Goal: Transaction & Acquisition: Book appointment/travel/reservation

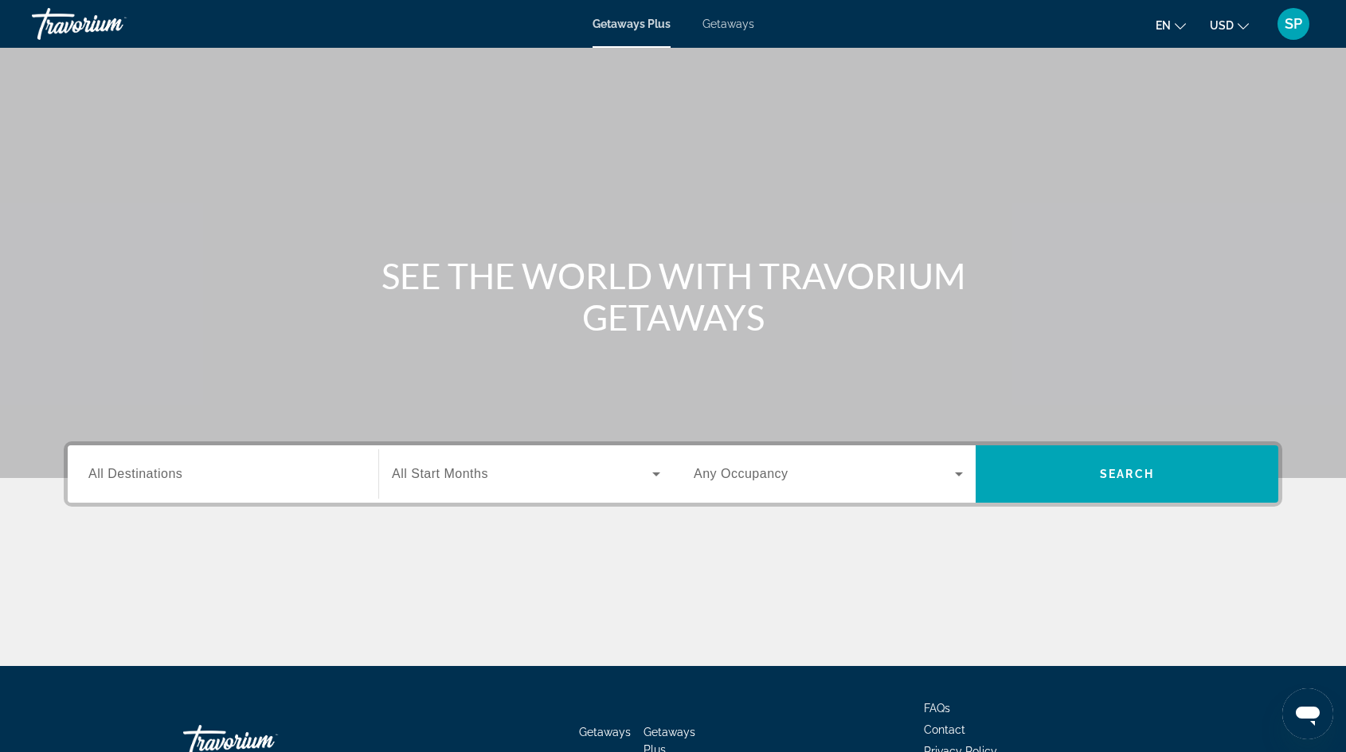
click at [714, 18] on span "Getaways" at bounding box center [728, 24] width 52 height 13
click at [176, 471] on span "All Destinations" at bounding box center [135, 474] width 94 height 14
click at [176, 471] on input "Destination All Destinations" at bounding box center [222, 474] width 269 height 19
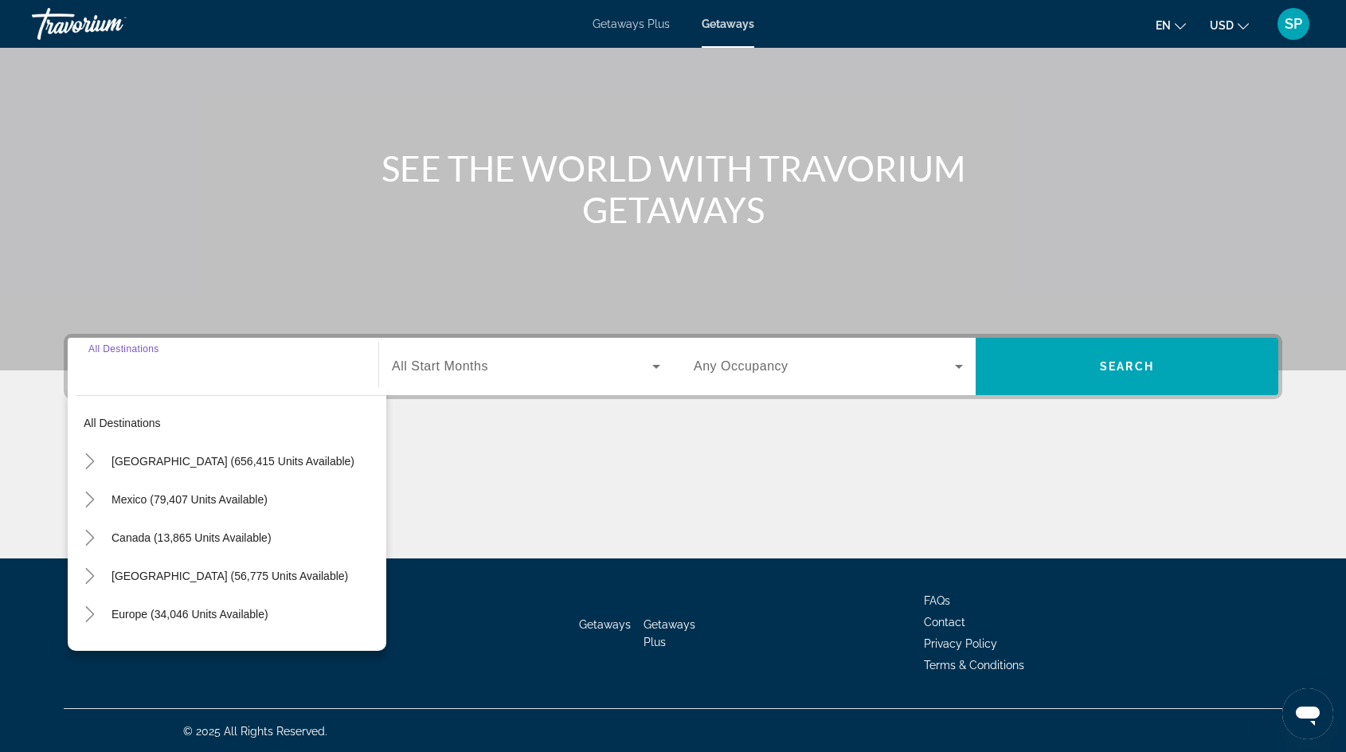
scroll to position [108, 0]
click at [96, 454] on icon "Toggle United States (656,415 units available)" at bounding box center [90, 460] width 16 height 16
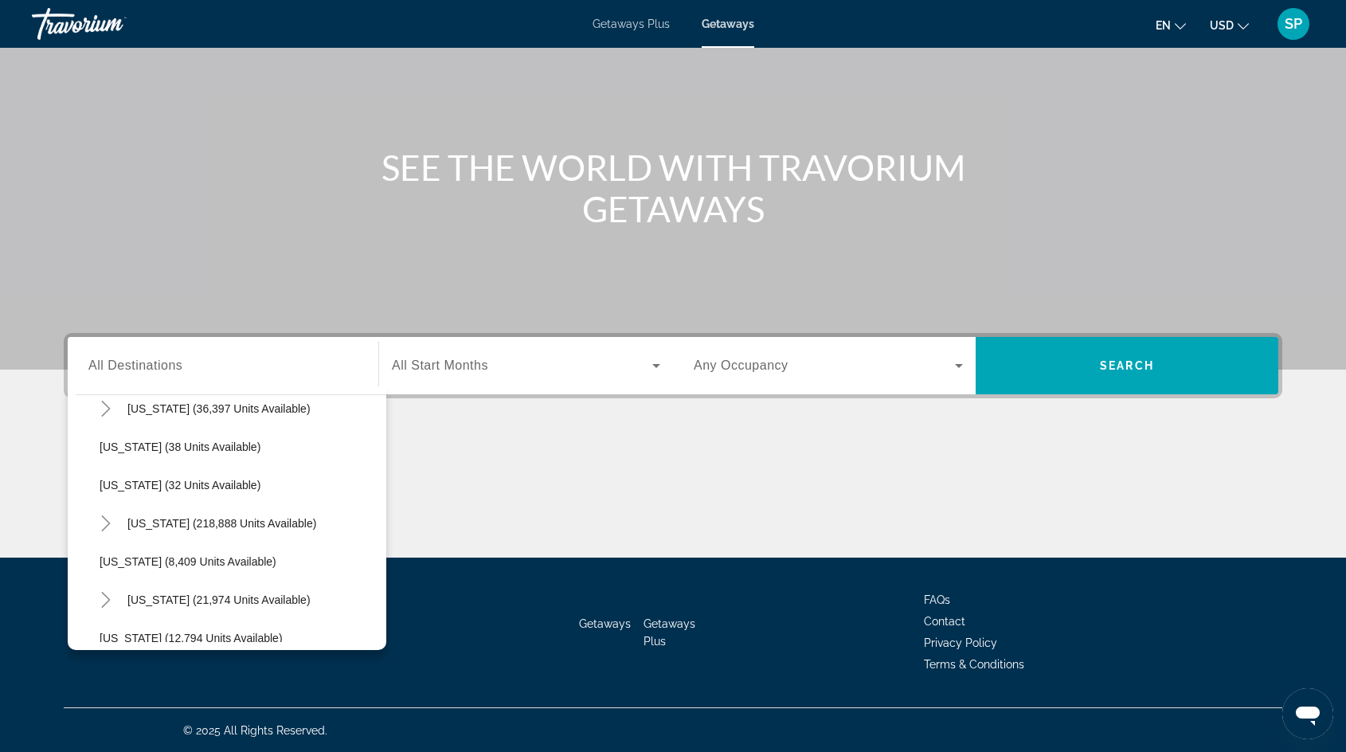
scroll to position [249, 0]
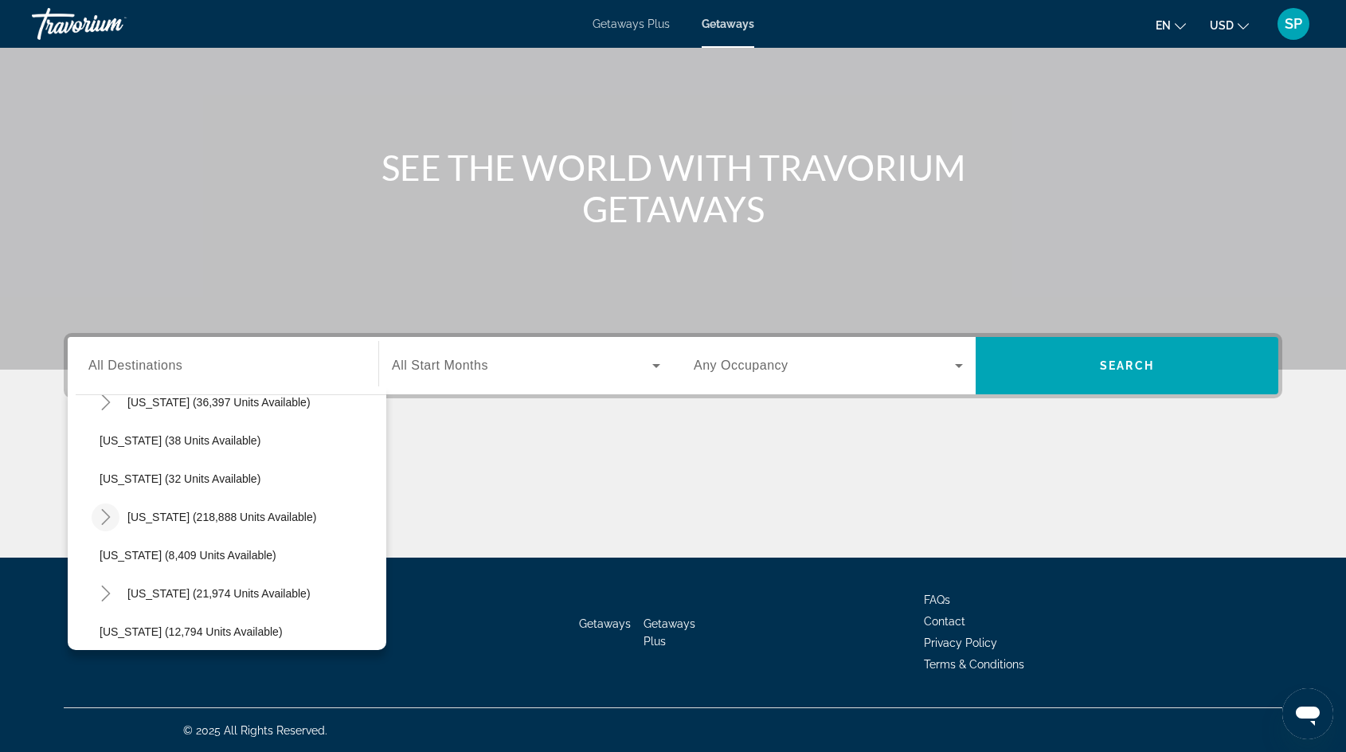
click at [101, 517] on icon "Toggle Florida (218,888 units available)" at bounding box center [106, 517] width 16 height 16
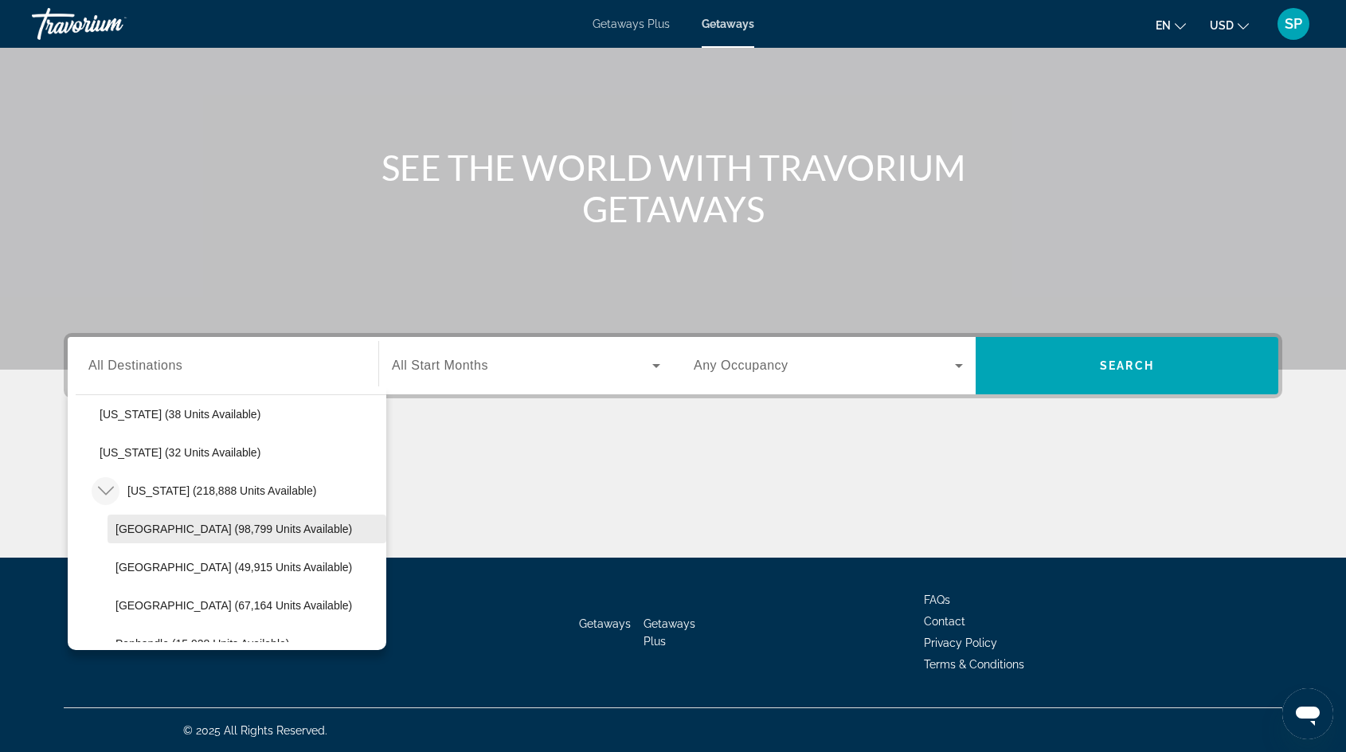
click at [178, 517] on span "Search widget" at bounding box center [246, 529] width 279 height 38
type input "**********"
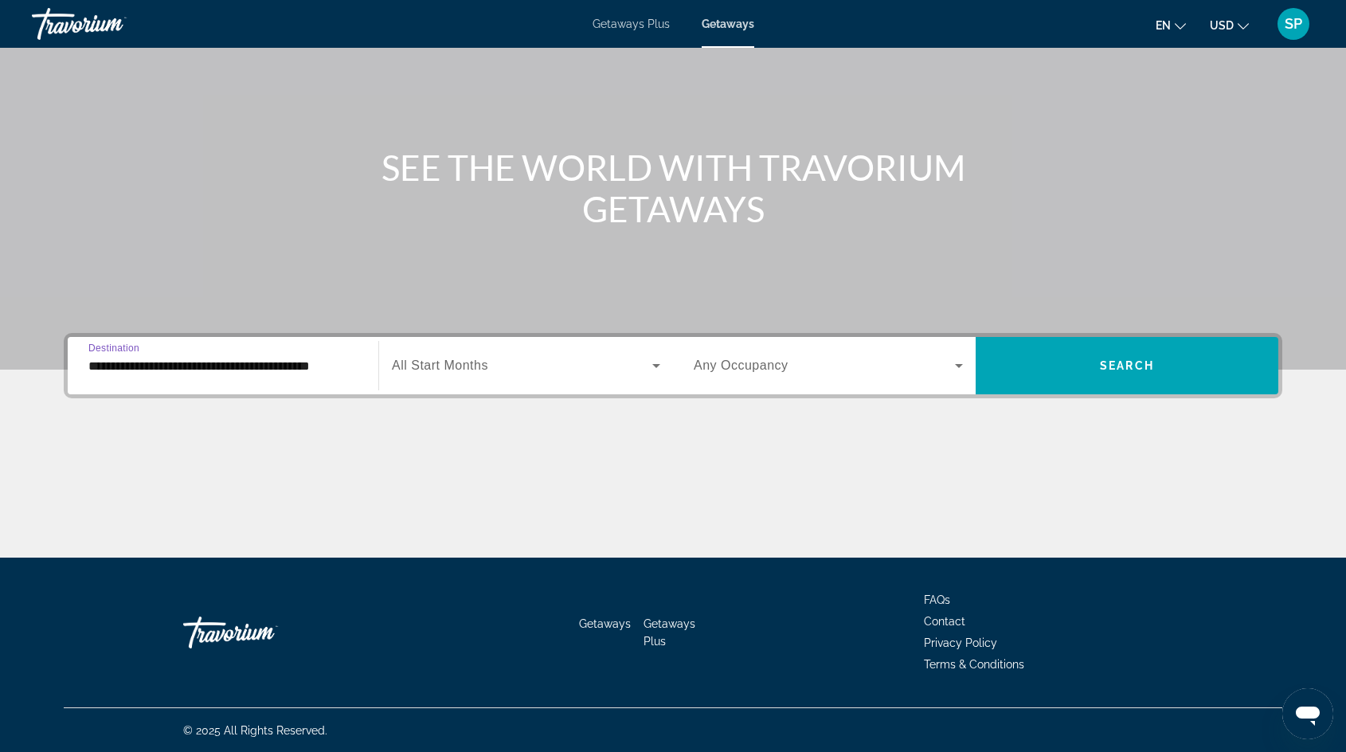
click at [523, 362] on span "Search widget" at bounding box center [522, 365] width 260 height 19
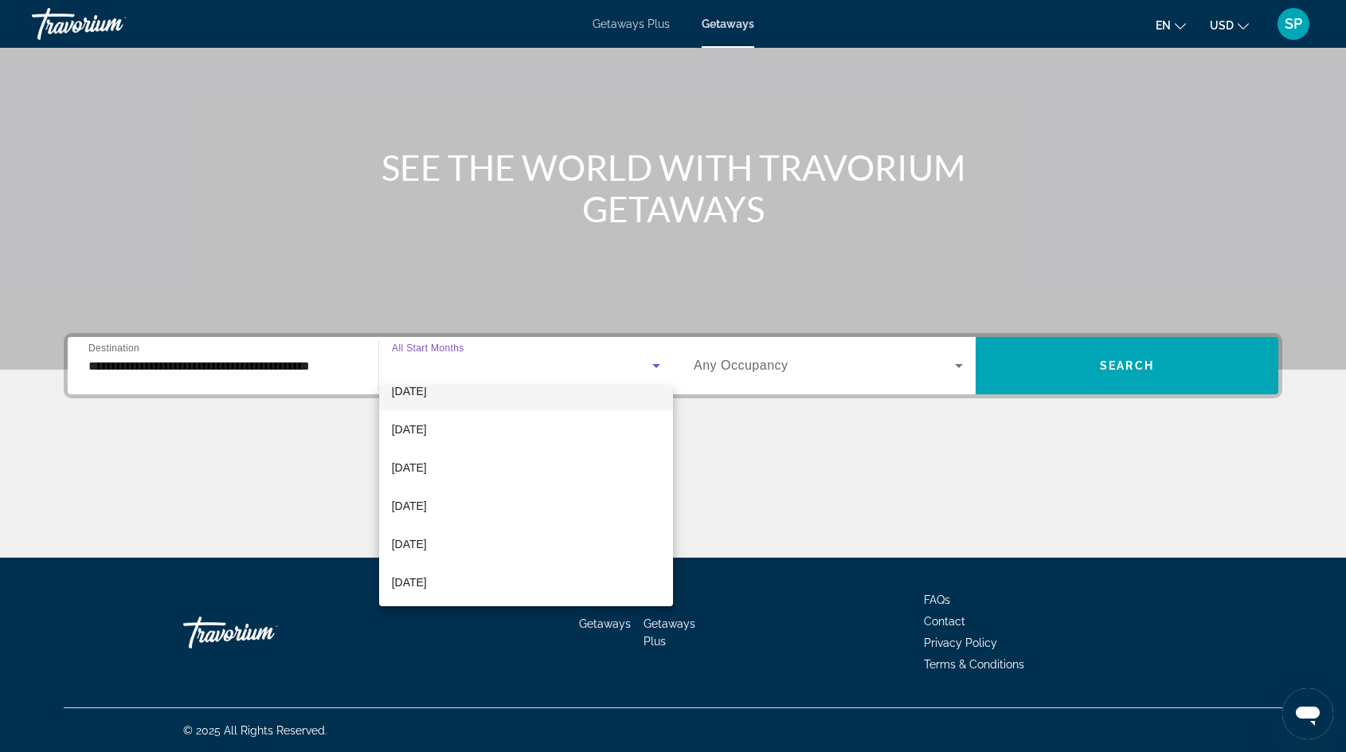
scroll to position [82, 0]
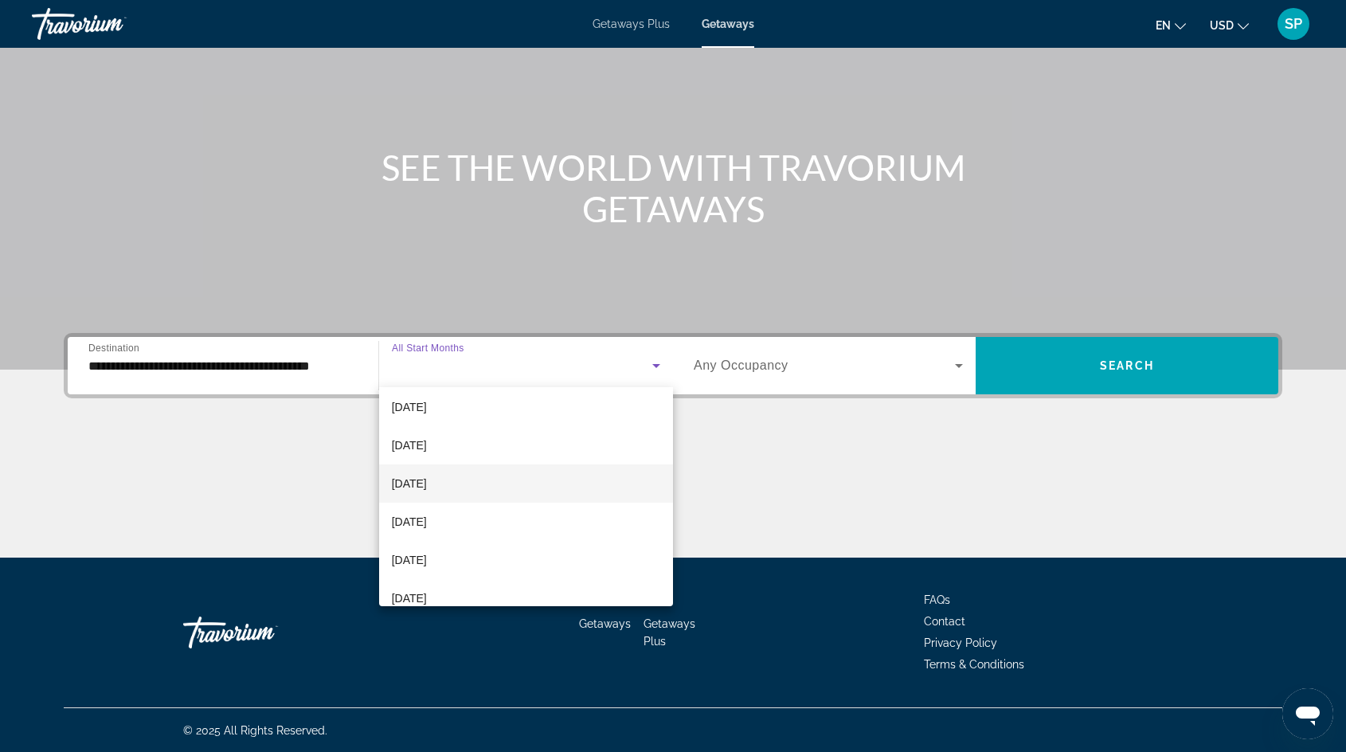
click at [470, 475] on mat-option "[DATE]" at bounding box center [526, 483] width 294 height 38
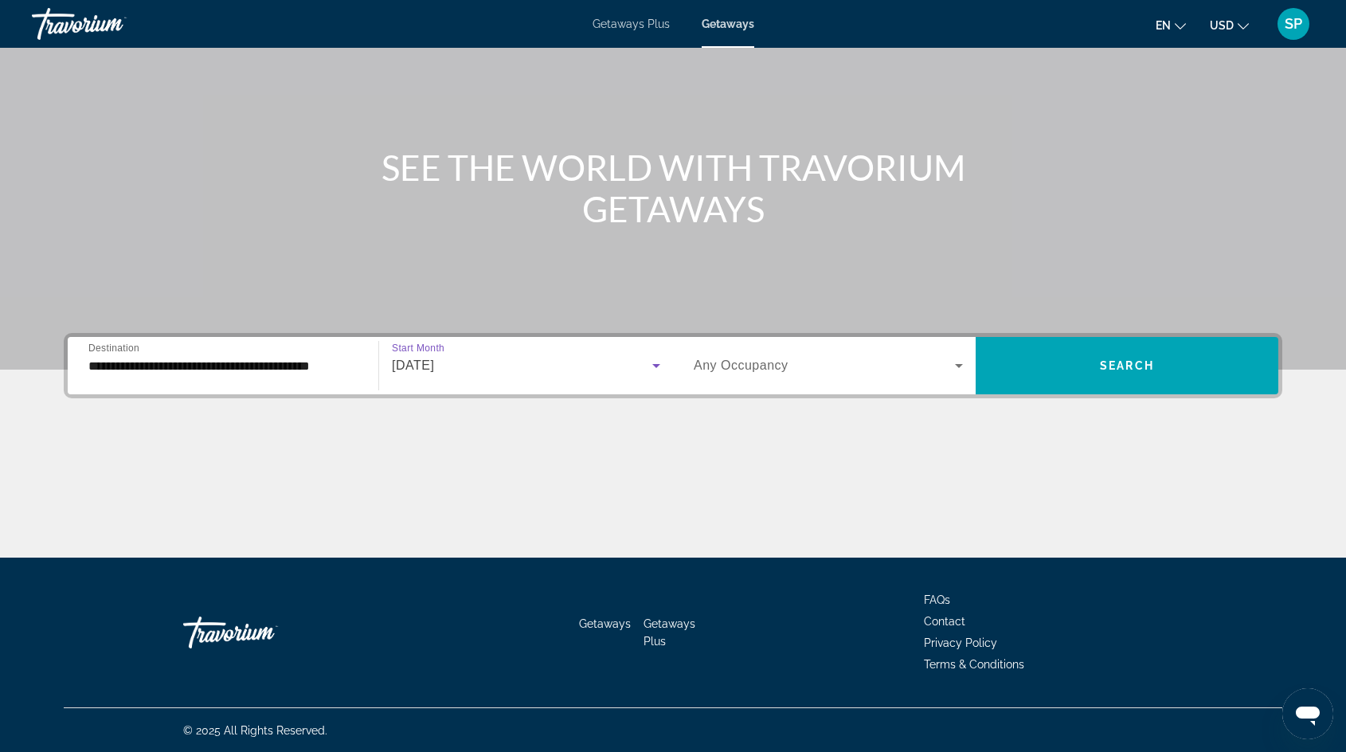
click at [814, 380] on div "Search widget" at bounding box center [828, 365] width 269 height 45
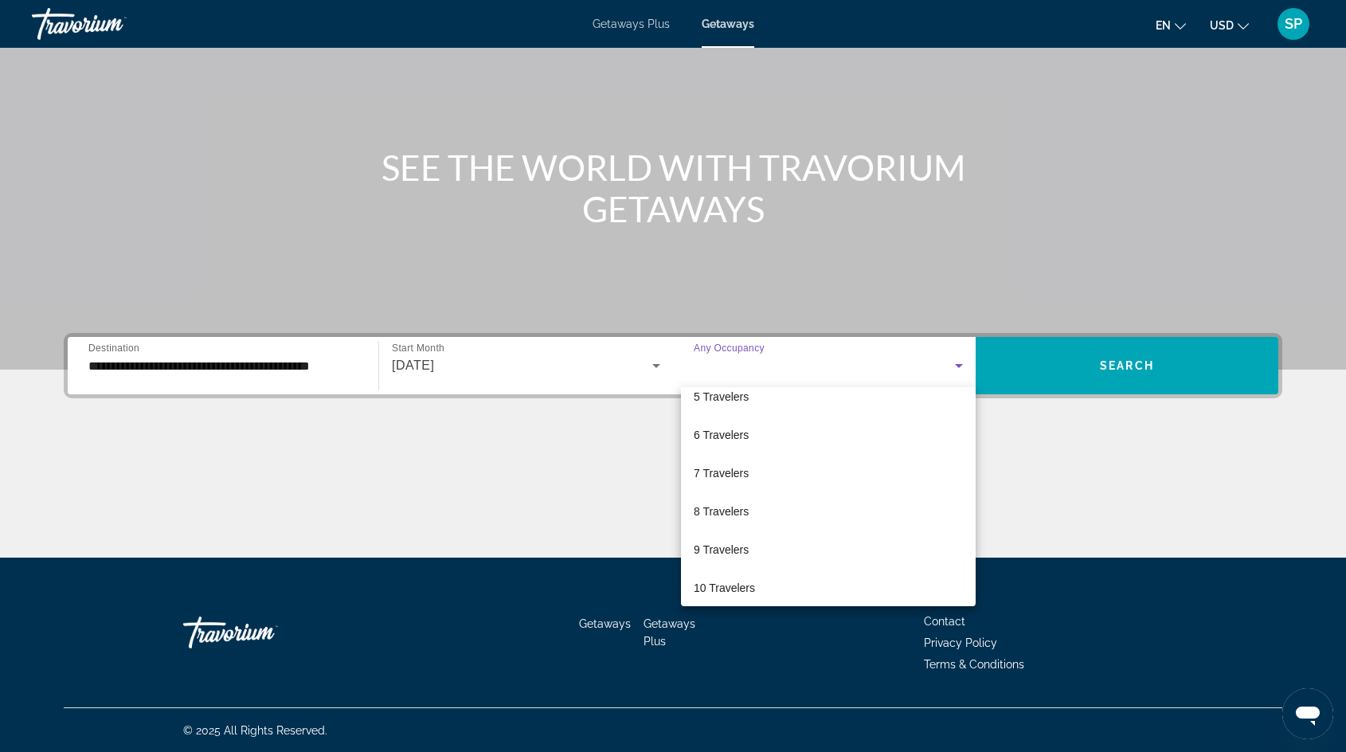
scroll to position [175, 0]
click at [737, 494] on mat-option "8 Travelers" at bounding box center [828, 505] width 295 height 38
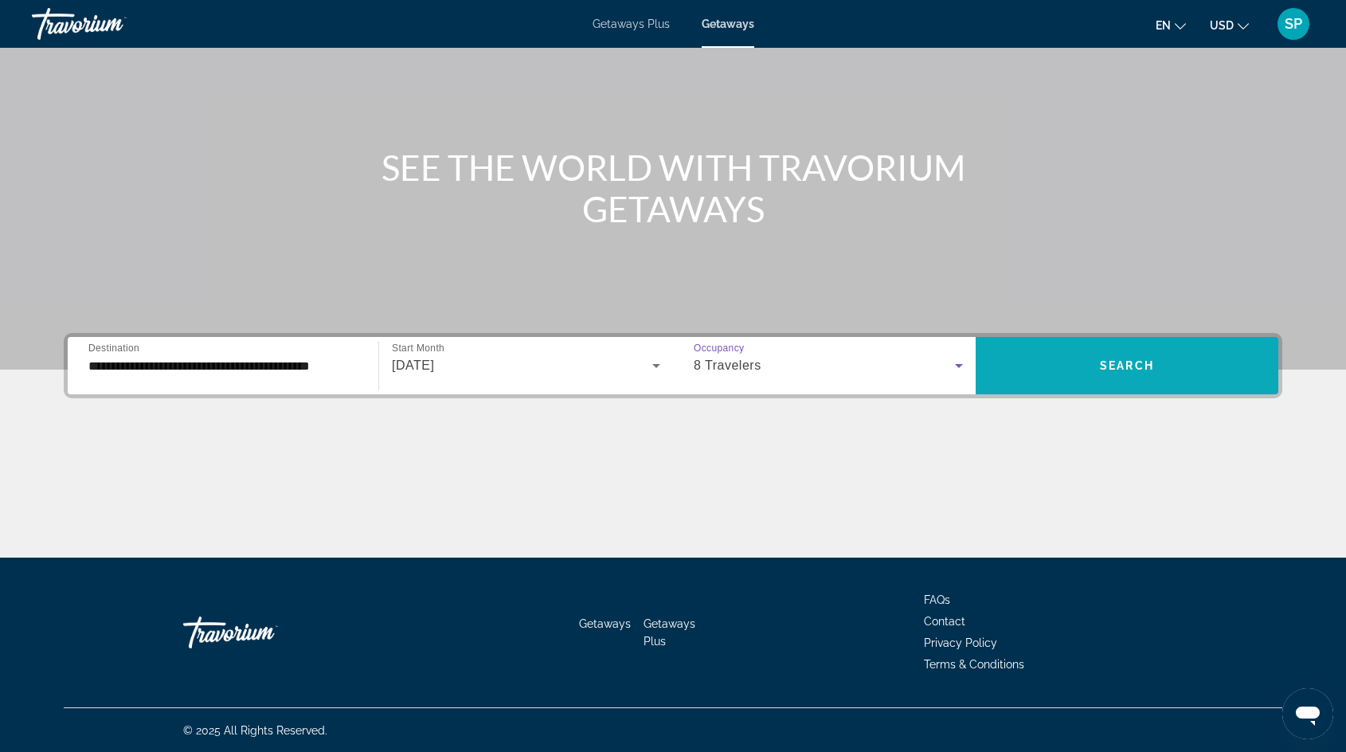
click at [1096, 367] on span "Search widget" at bounding box center [1126, 365] width 303 height 38
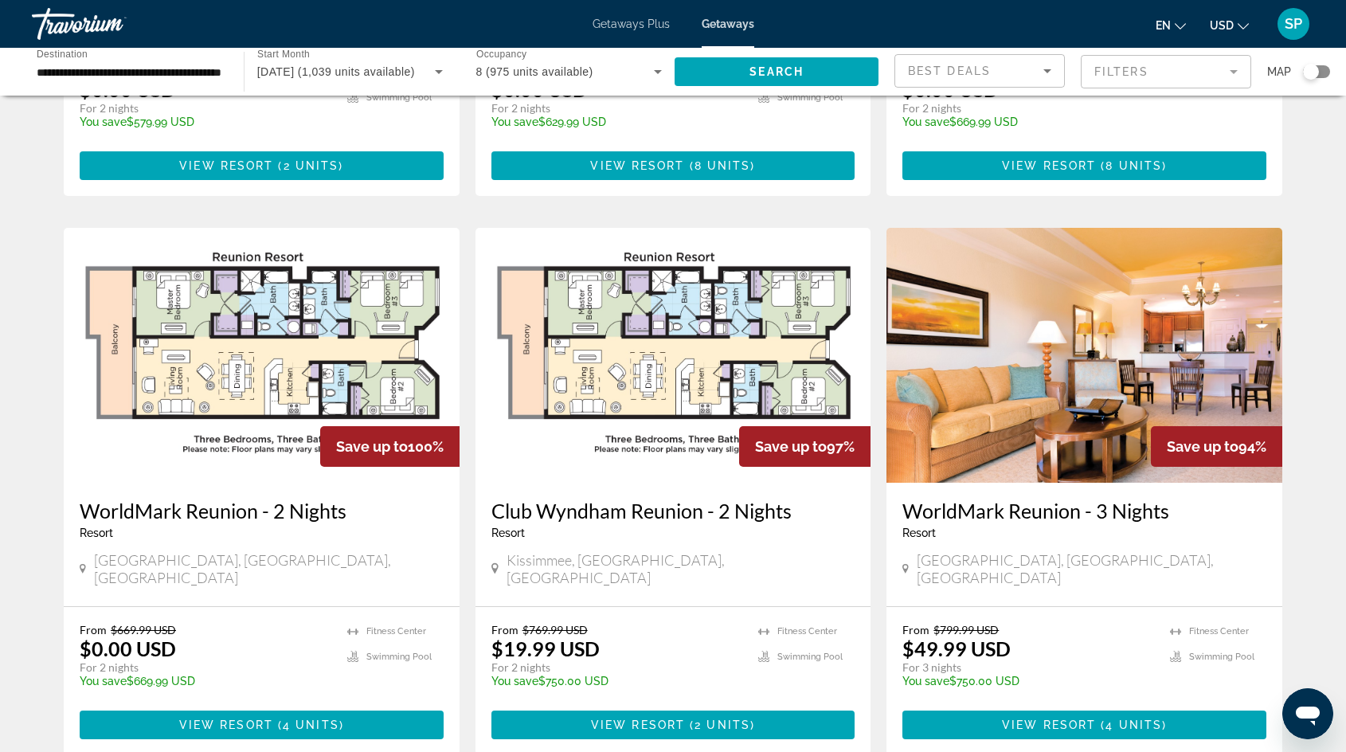
scroll to position [488, 0]
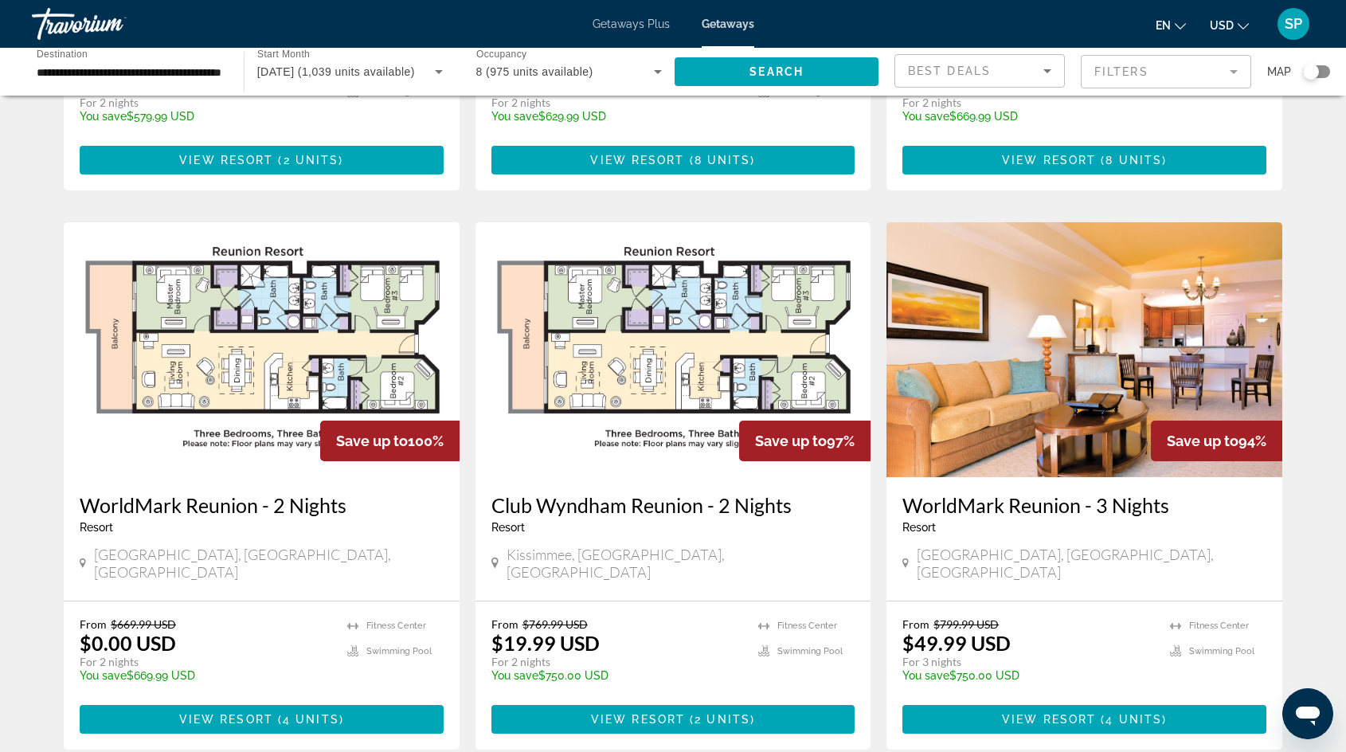
click at [344, 353] on img "Main content" at bounding box center [262, 349] width 396 height 255
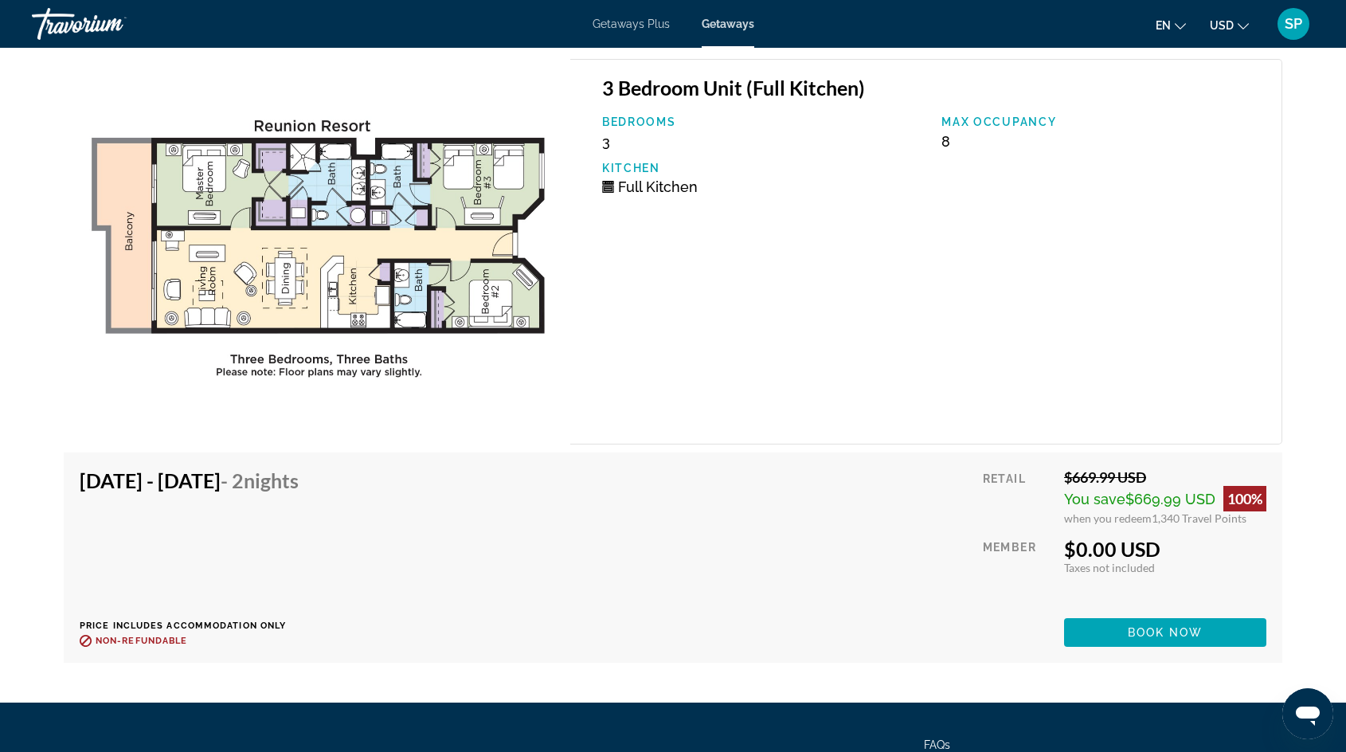
scroll to position [2937, 0]
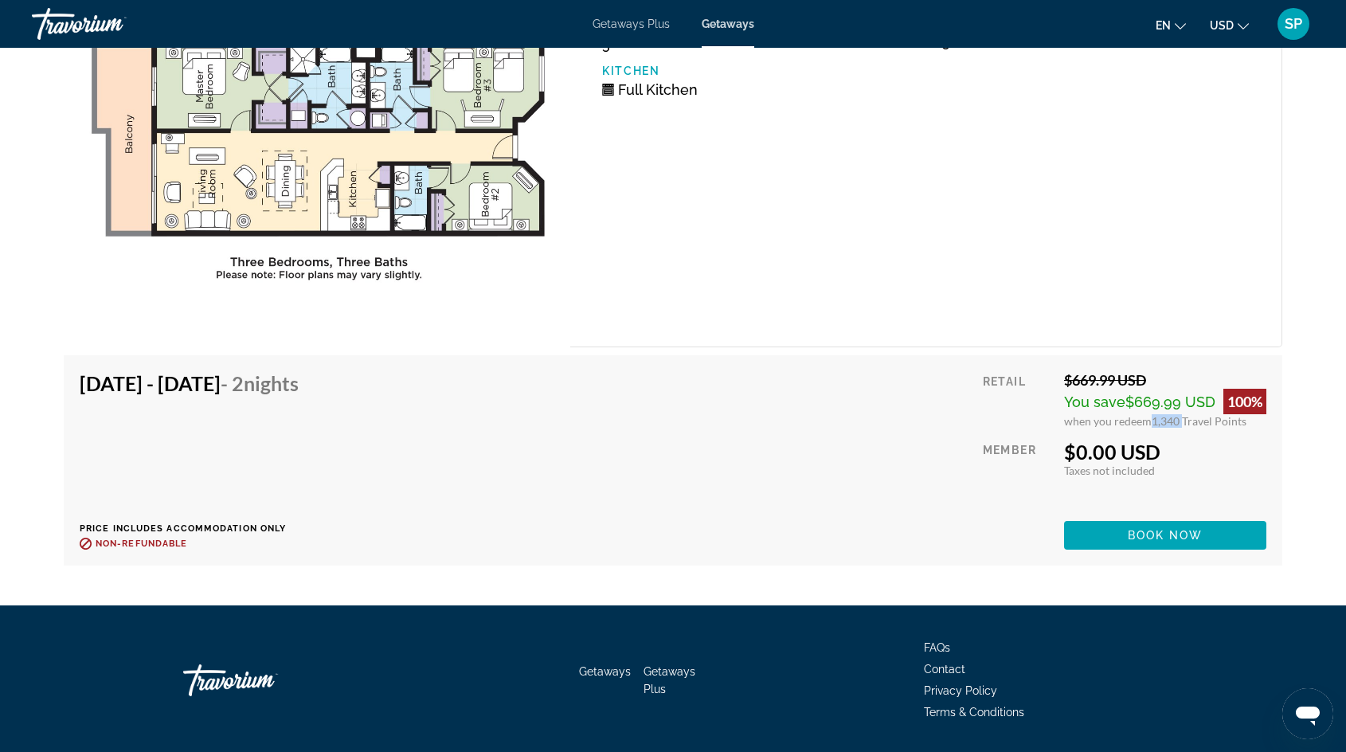
drag, startPoint x: 1147, startPoint y: 411, endPoint x: 1179, endPoint y: 411, distance: 31.9
click at [1179, 414] on div "when you redeem 1,340 Travel Points" at bounding box center [1165, 421] width 202 height 14
click at [1080, 463] on span "Taxes not included" at bounding box center [1109, 470] width 91 height 14
drag, startPoint x: 1067, startPoint y: 450, endPoint x: 1166, endPoint y: 447, distance: 98.8
click at [1166, 447] on div "$0.00 USD" at bounding box center [1165, 452] width 202 height 24
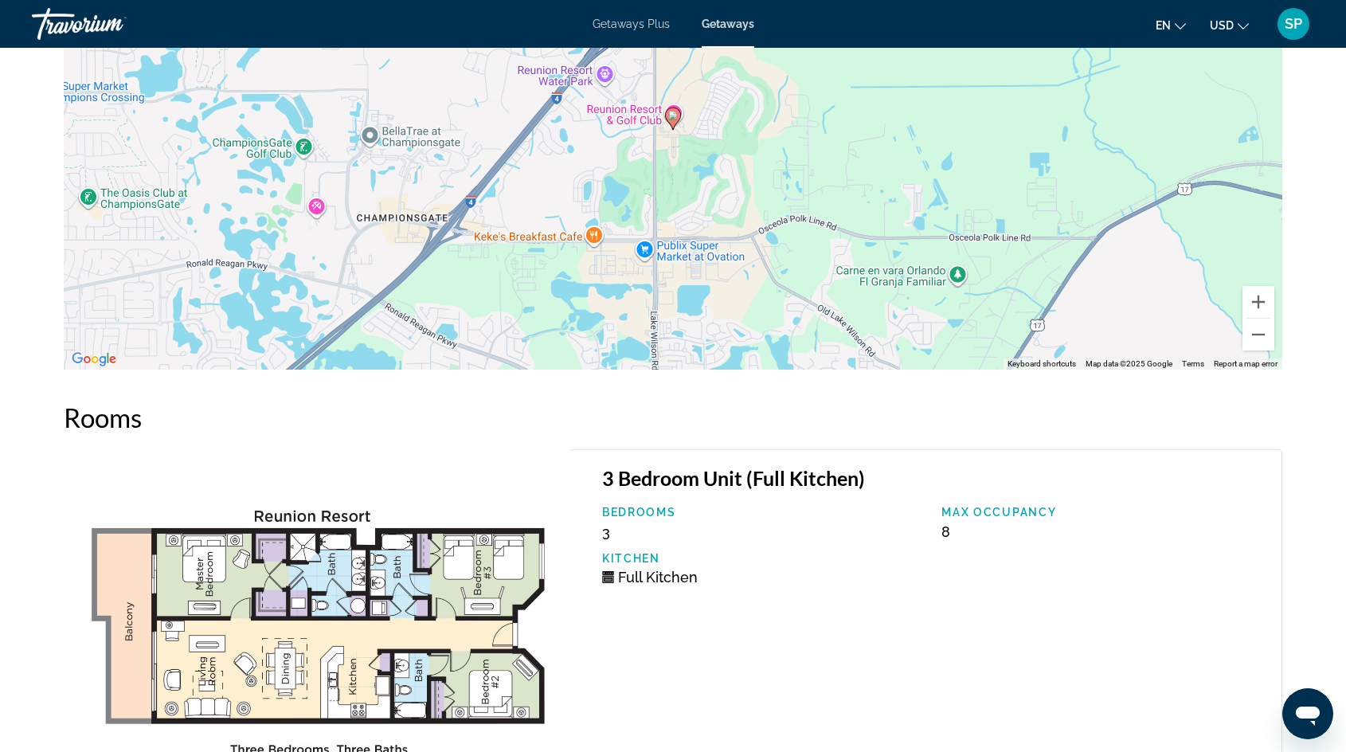
scroll to position [2242, 0]
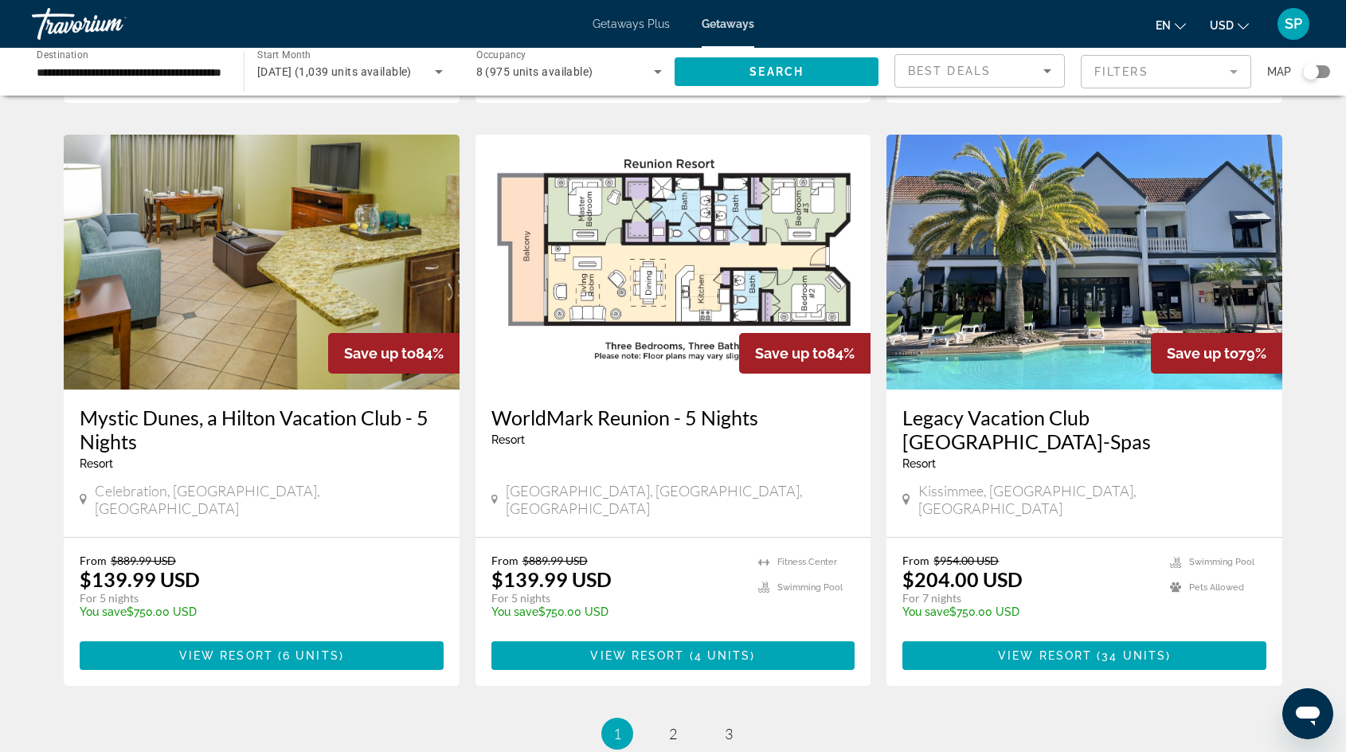
scroll to position [1761, 0]
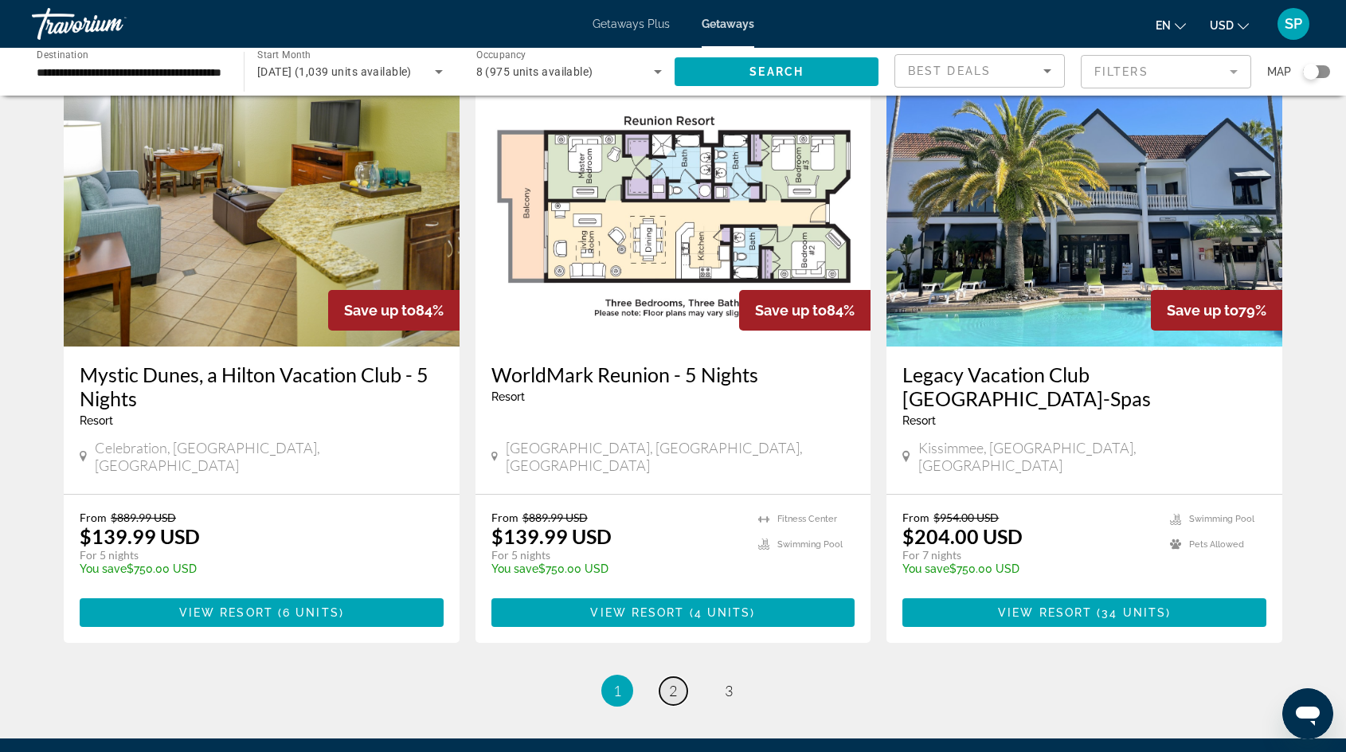
click at [678, 677] on link "page 2" at bounding box center [673, 691] width 28 height 28
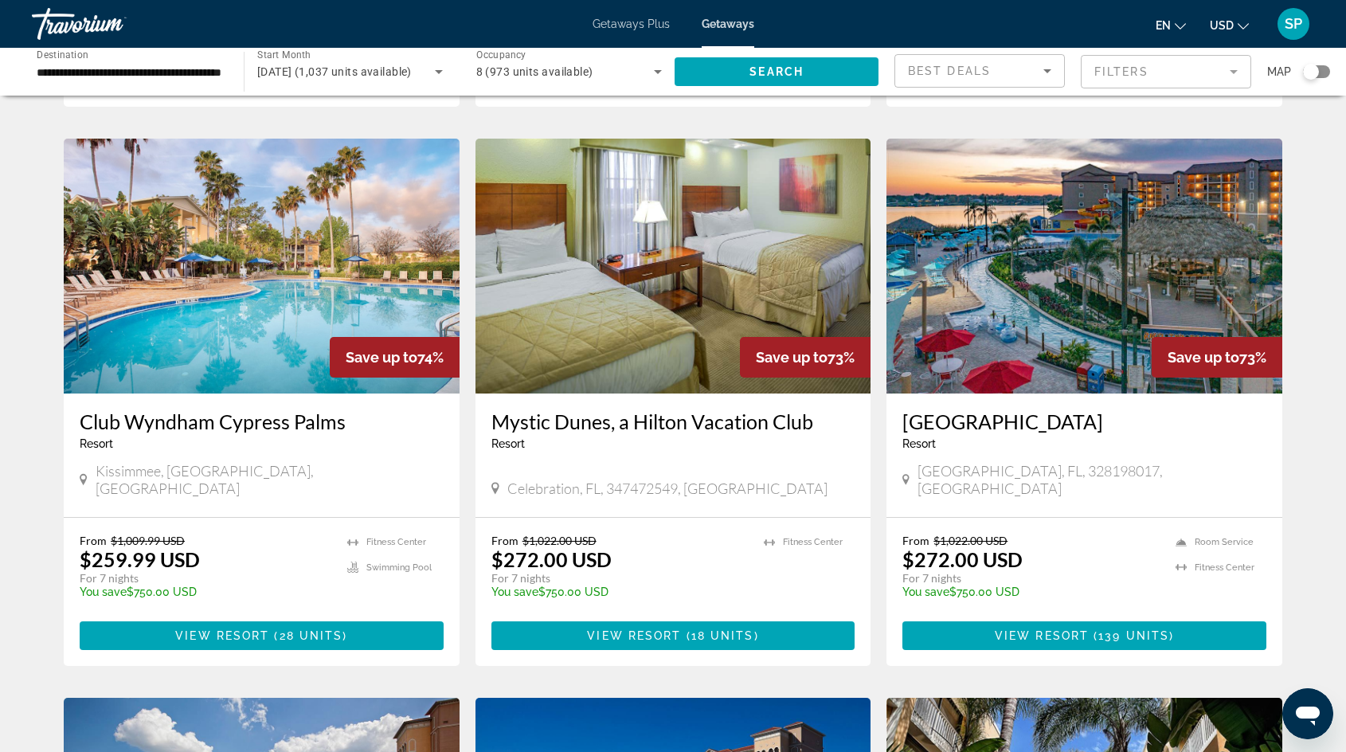
scroll to position [598, 0]
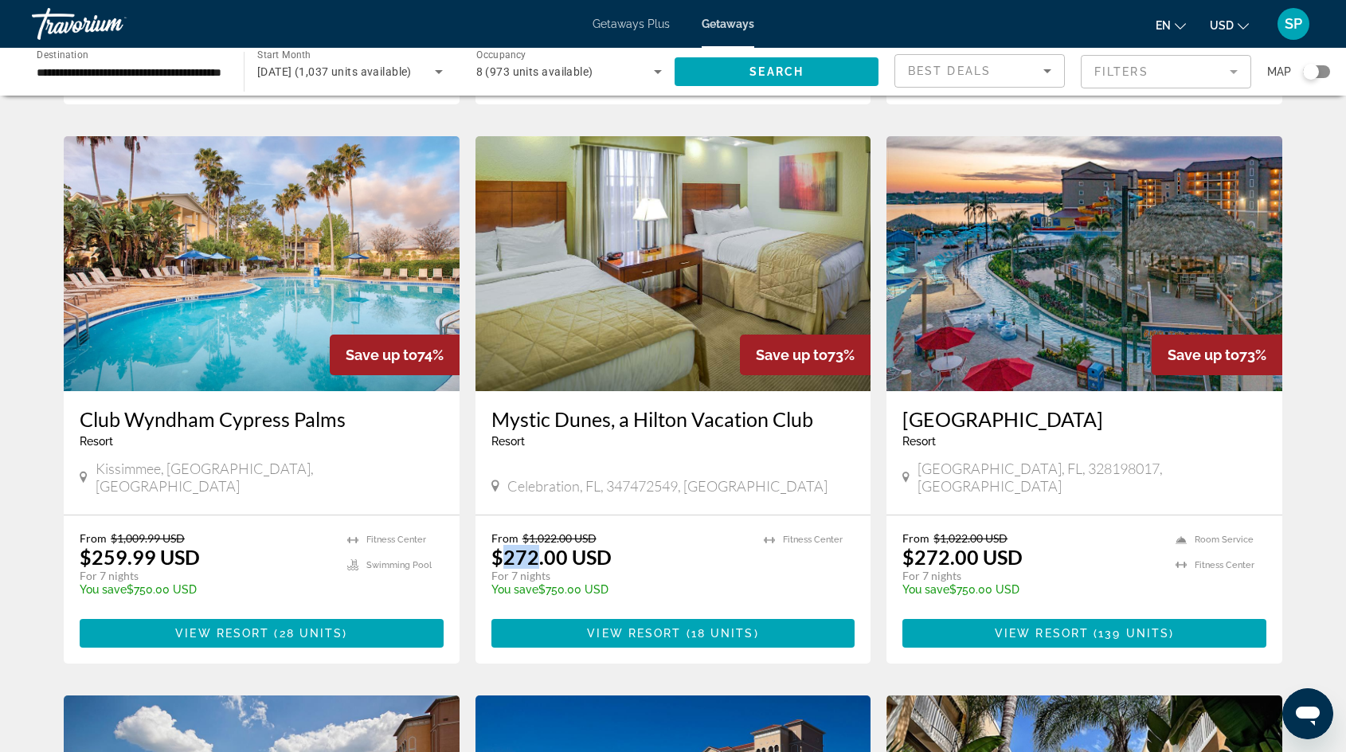
drag, startPoint x: 501, startPoint y: 524, endPoint x: 538, endPoint y: 522, distance: 37.5
click at [538, 545] on p "$272.00 USD" at bounding box center [551, 557] width 120 height 24
drag, startPoint x: 504, startPoint y: 542, endPoint x: 587, endPoint y: 546, distance: 82.9
click at [587, 546] on div "From $1,022.00 USD $272.00 USD For 7 nights You save $750.00 USD temp" at bounding box center [619, 569] width 257 height 76
click at [647, 531] on div "From $1,022.00 USD $272.00 USD For 7 nights You save $750.00 USD temp" at bounding box center [619, 569] width 257 height 76
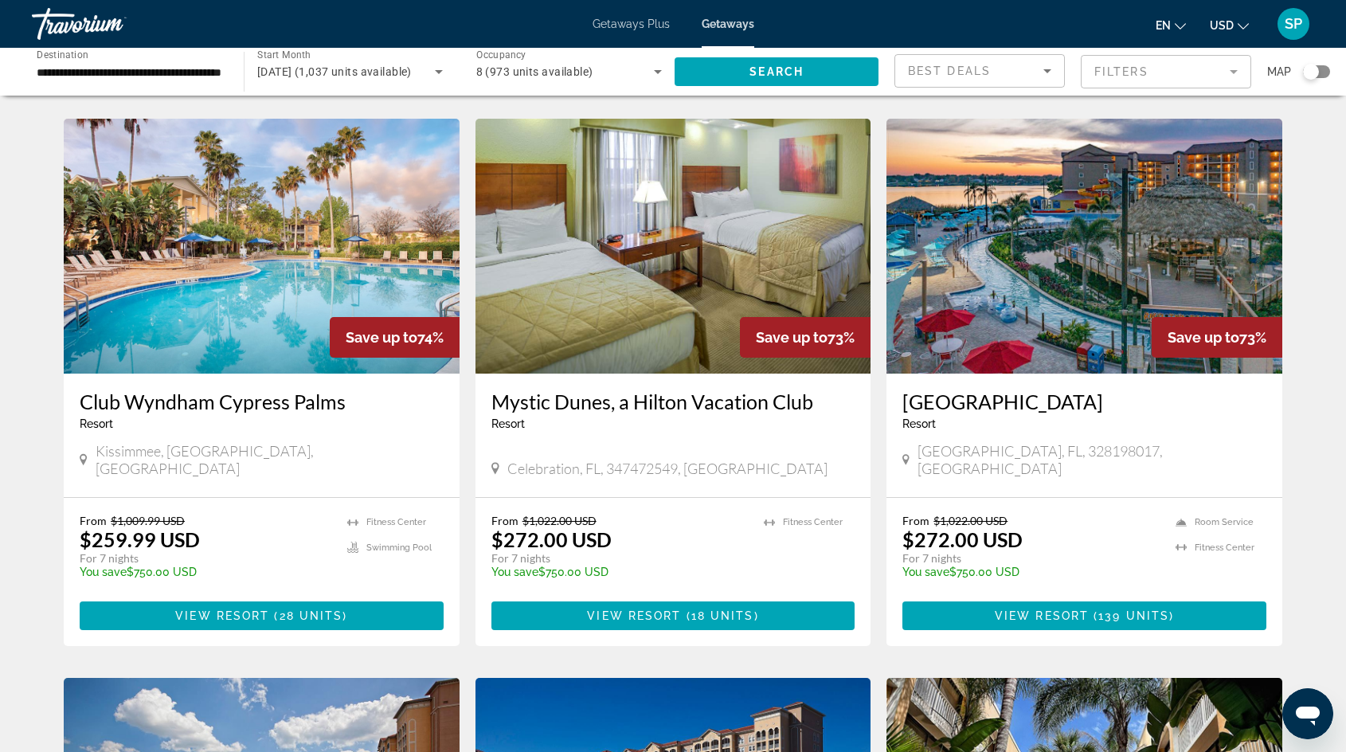
scroll to position [603, 0]
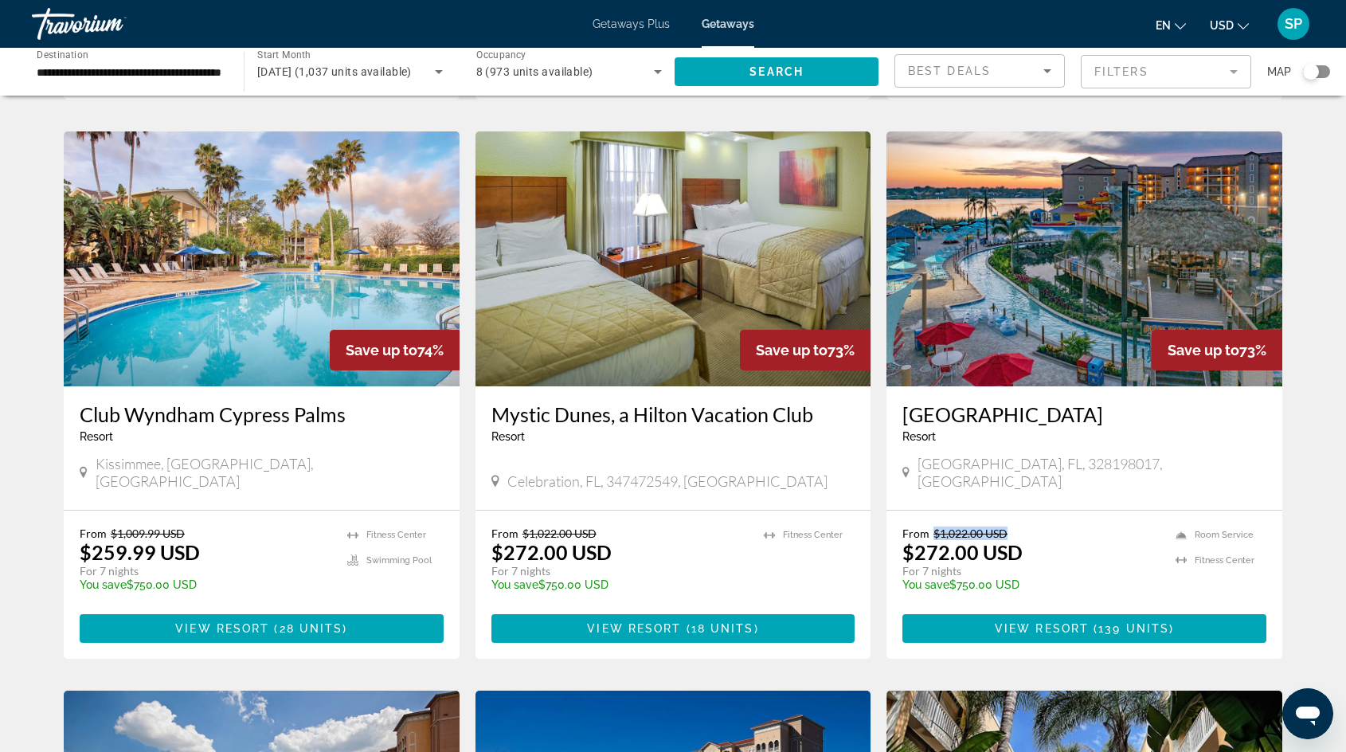
drag, startPoint x: 935, startPoint y: 496, endPoint x: 1030, endPoint y: 496, distance: 95.6
click at [1030, 526] on p "From $1,022.00 USD" at bounding box center [1030, 533] width 257 height 14
click at [987, 510] on div "From $1,022.00 USD $272.00 USD For 7 nights You save $750.00 USD temp 2 Room Se…" at bounding box center [1084, 584] width 396 height 148
drag, startPoint x: 936, startPoint y: 497, endPoint x: 1012, endPoint y: 497, distance: 75.6
click at [1012, 526] on p "From $1,022.00 USD" at bounding box center [1030, 533] width 257 height 14
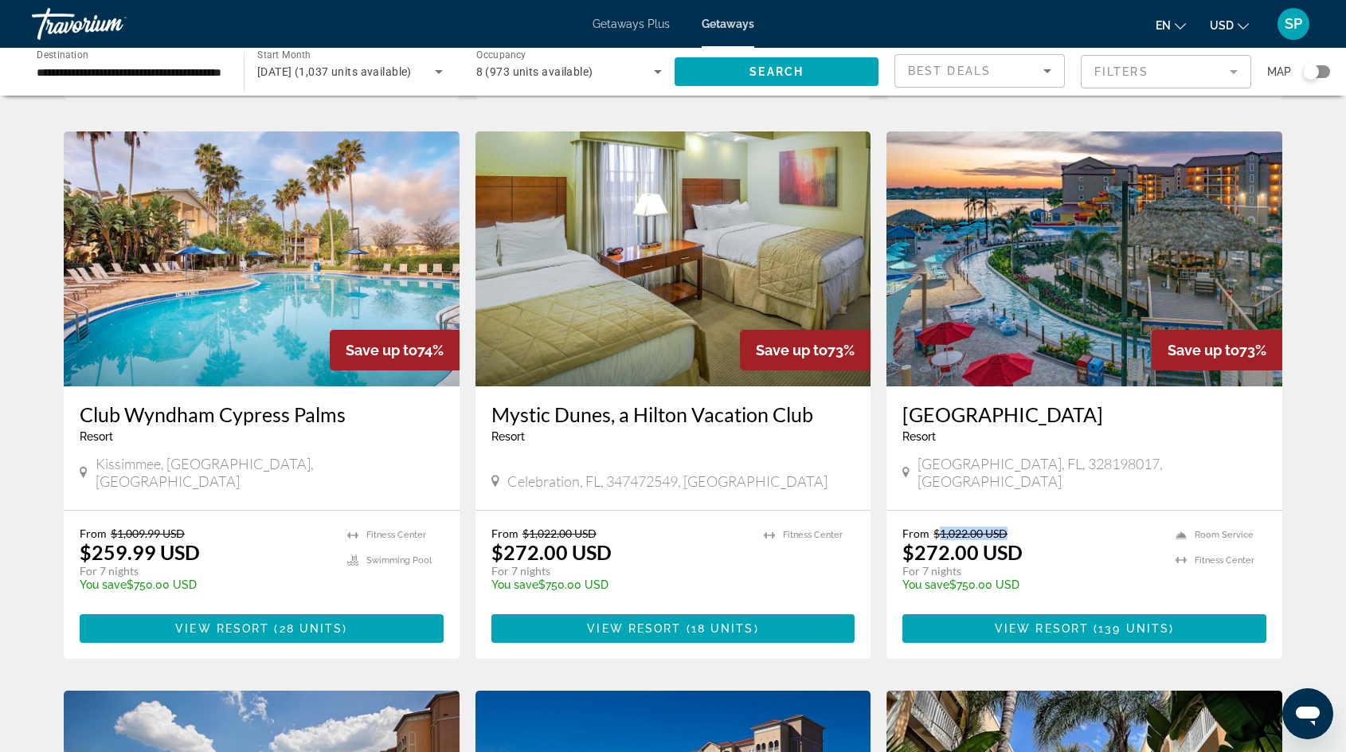
click at [1189, 402] on h3 "Westgate Lakes Resort and Spa" at bounding box center [1084, 414] width 364 height 24
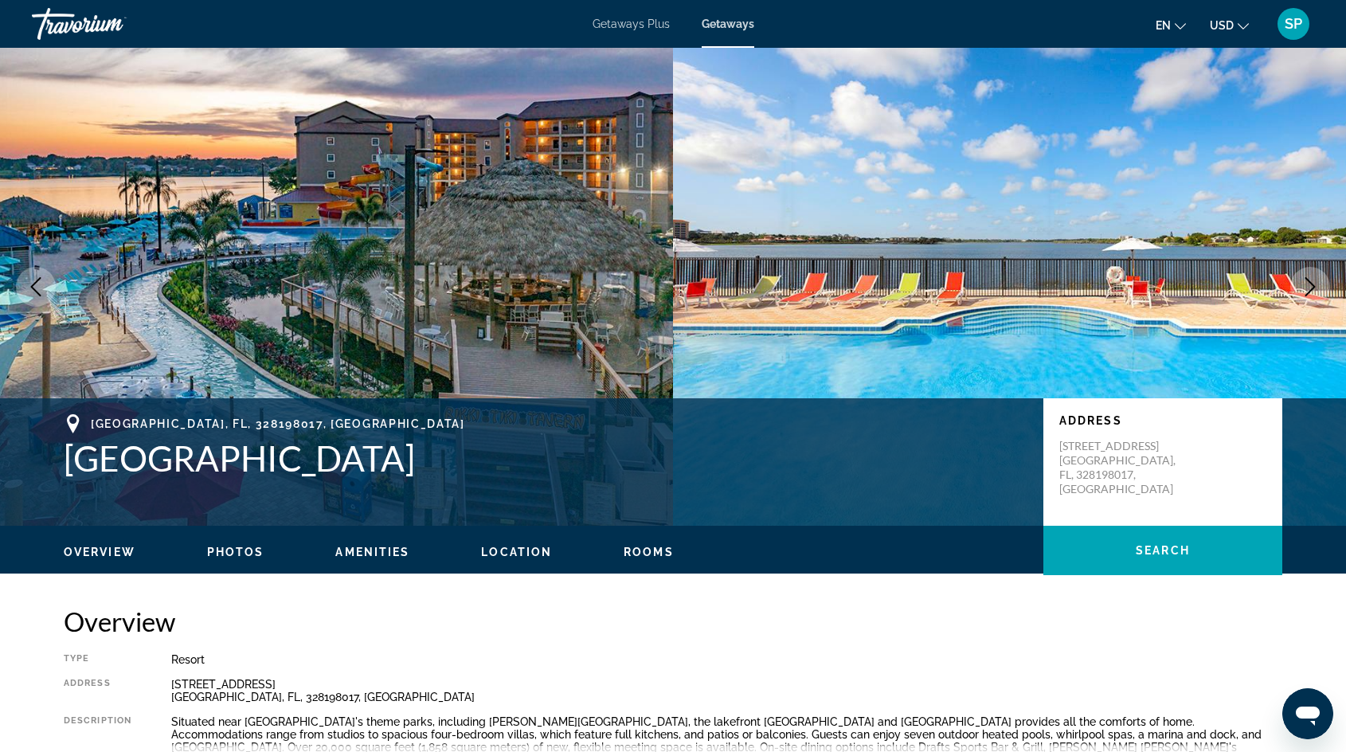
click at [518, 459] on h1 "Westgate Lakes Resort and Spa" at bounding box center [545, 457] width 963 height 41
drag, startPoint x: 545, startPoint y: 464, endPoint x: 75, endPoint y: 463, distance: 469.8
click at [75, 463] on h1 "Westgate Lakes Resort and Spa" at bounding box center [545, 457] width 963 height 41
copy h1 "Westgate Lakes Resort and Spa"
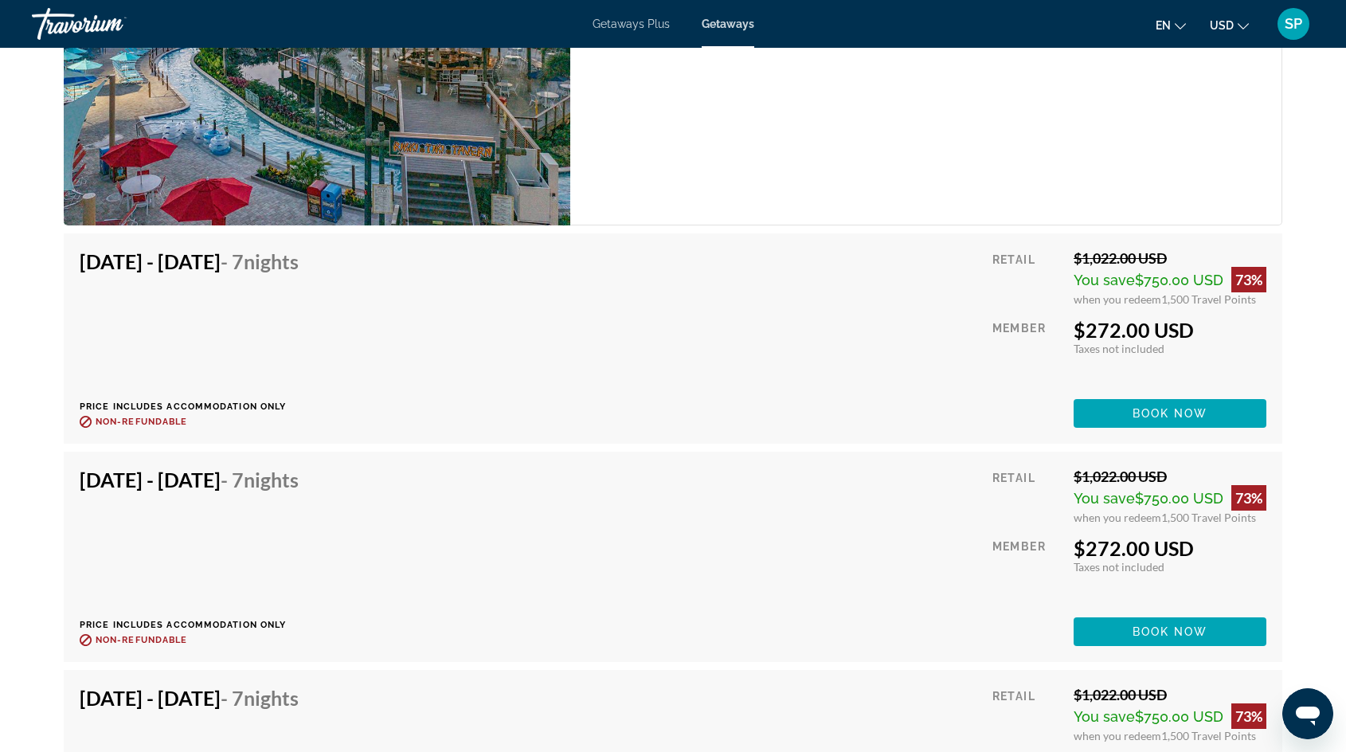
scroll to position [2765, 0]
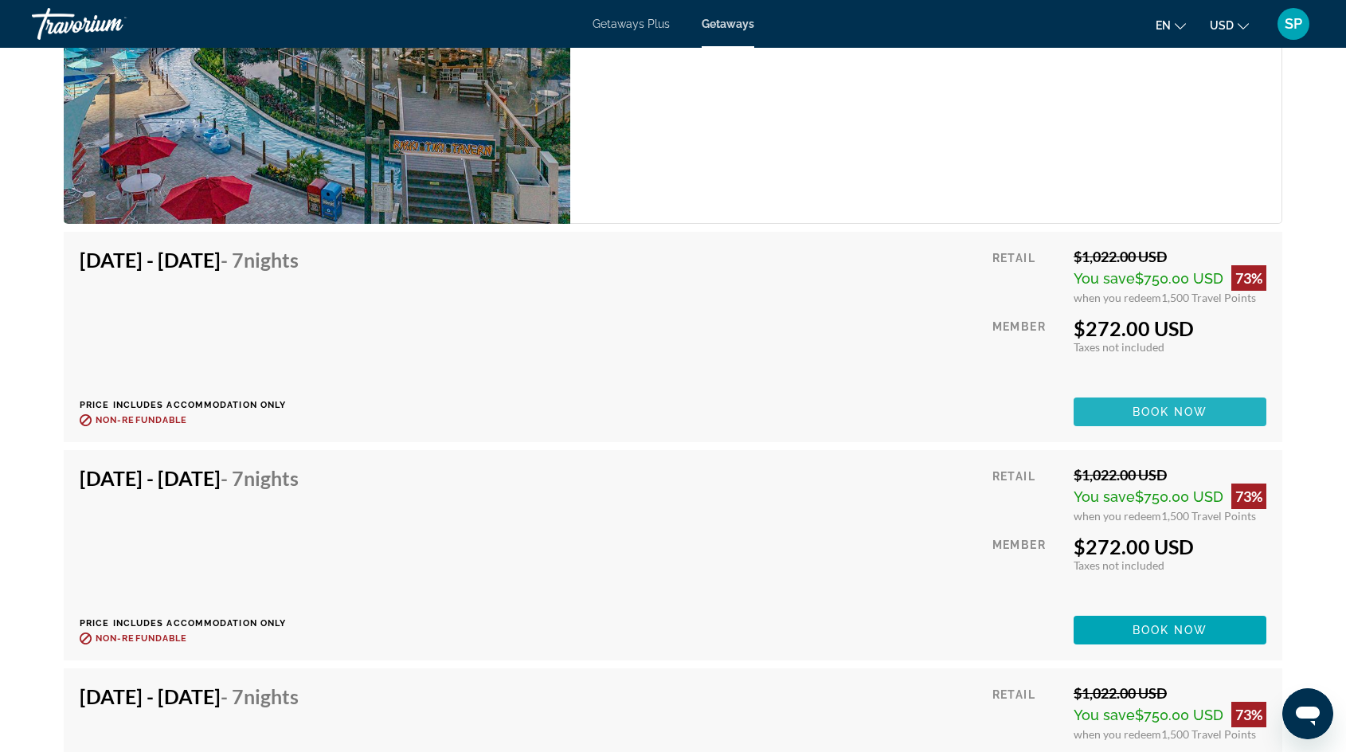
click at [1171, 405] on span "Book now" at bounding box center [1170, 411] width 76 height 13
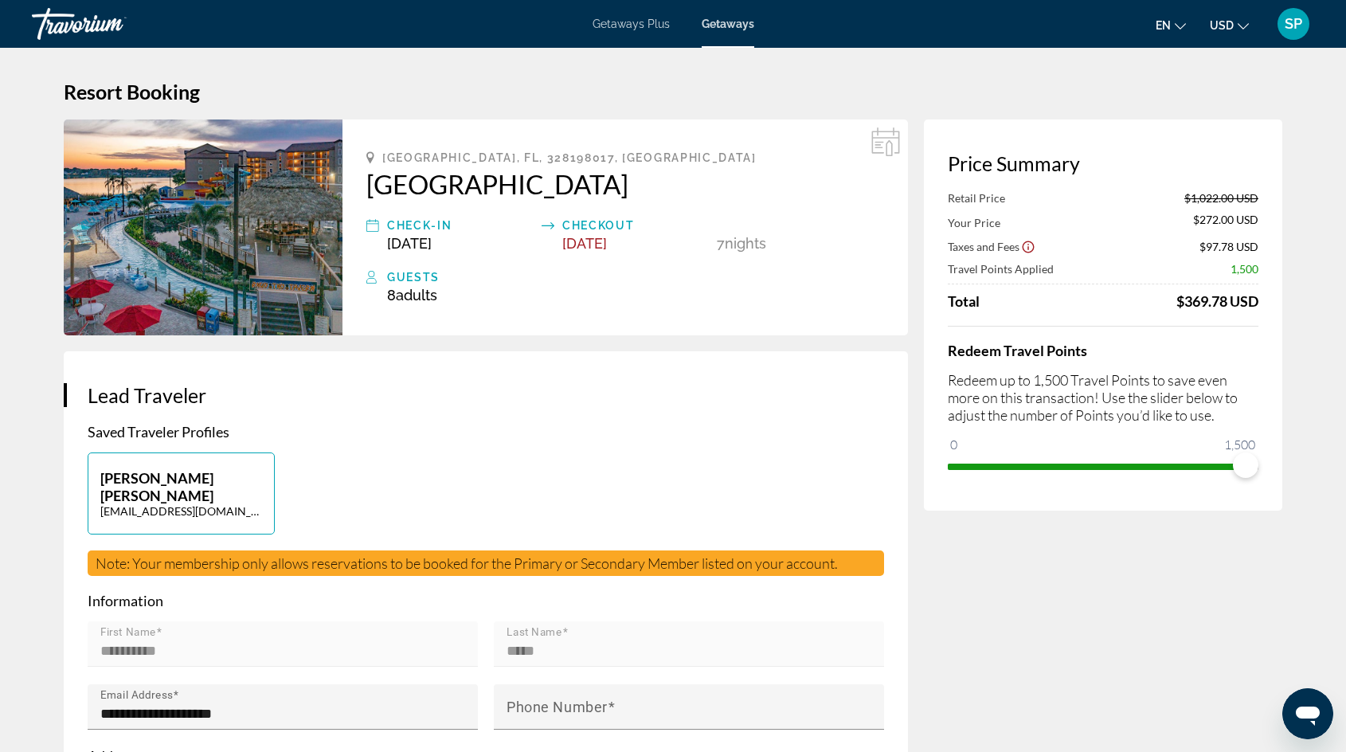
drag, startPoint x: 1182, startPoint y: 197, endPoint x: 1263, endPoint y: 197, distance: 80.4
click at [1263, 197] on div "Price Summary Retail Price $1,022.00 USD Your Price $272.00 USD Taxes and Fees …" at bounding box center [1103, 314] width 358 height 391
click at [1172, 201] on div "Retail Price $1,022.00 USD" at bounding box center [1103, 198] width 311 height 14
drag, startPoint x: 1245, startPoint y: 465, endPoint x: 1012, endPoint y: 473, distance: 232.6
click at [1012, 473] on span "ngx-slider" at bounding box center [1011, 464] width 25 height 25
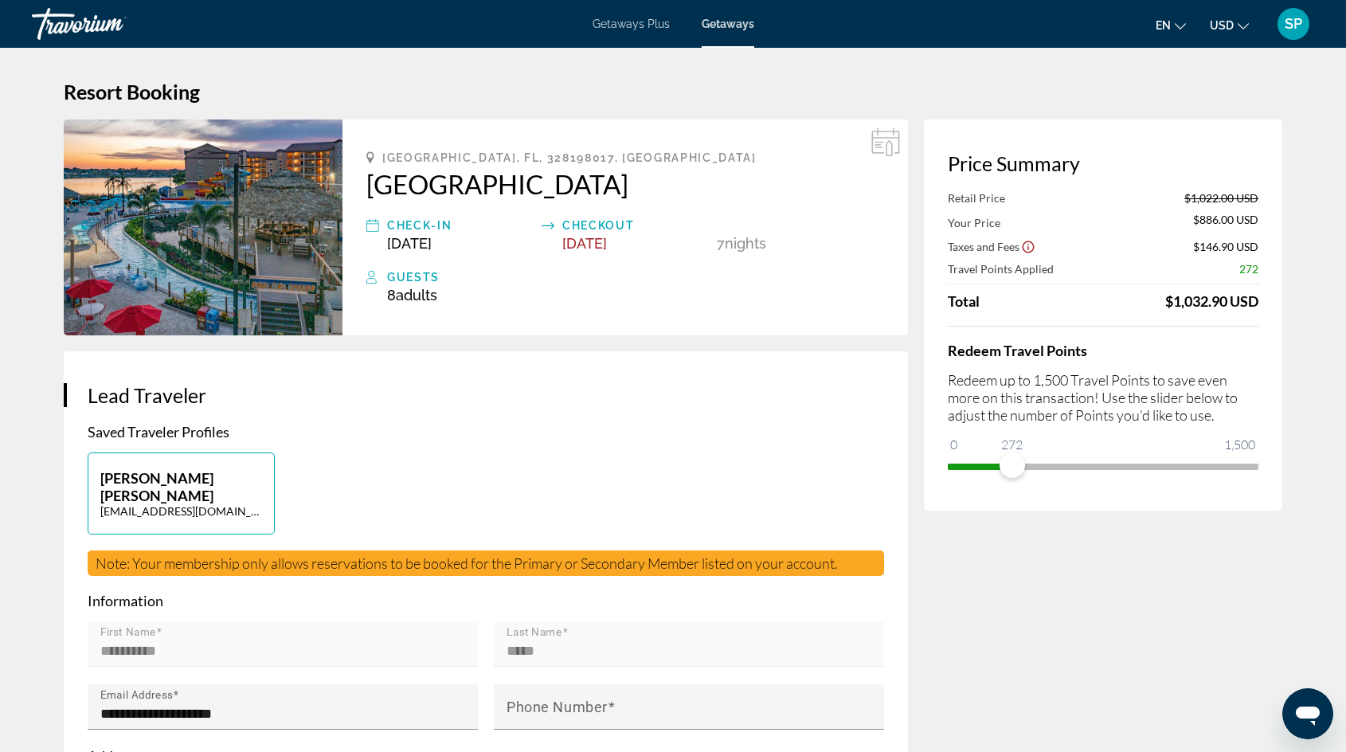
drag, startPoint x: 1178, startPoint y: 200, endPoint x: 1272, endPoint y: 194, distance: 94.1
click at [1272, 194] on div "Price Summary Retail Price $1,022.00 USD Your Price $886.00 USD Taxes and Fees …" at bounding box center [1103, 314] width 358 height 391
click at [883, 96] on h1 "Resort Booking" at bounding box center [673, 92] width 1218 height 24
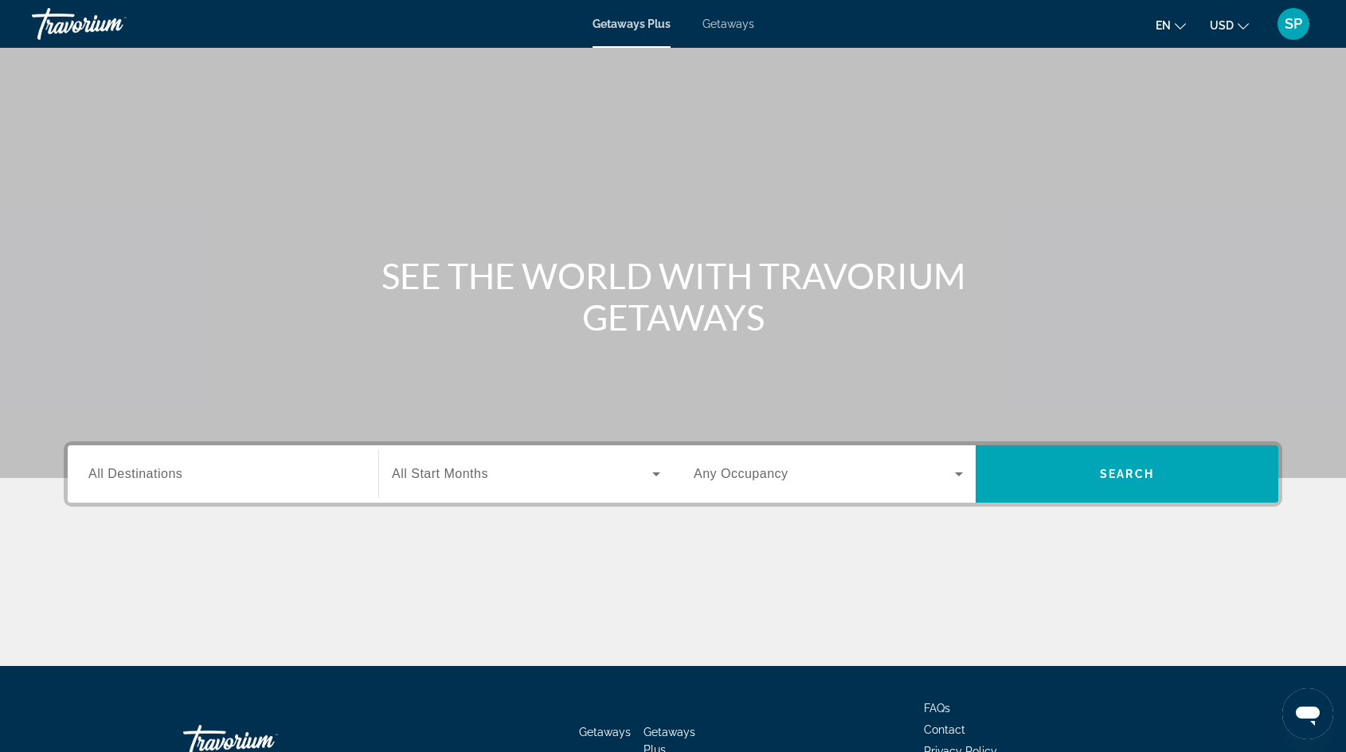
click at [154, 474] on span "All Destinations" at bounding box center [135, 474] width 94 height 14
click at [154, 474] on input "Destination All Destinations" at bounding box center [222, 474] width 269 height 19
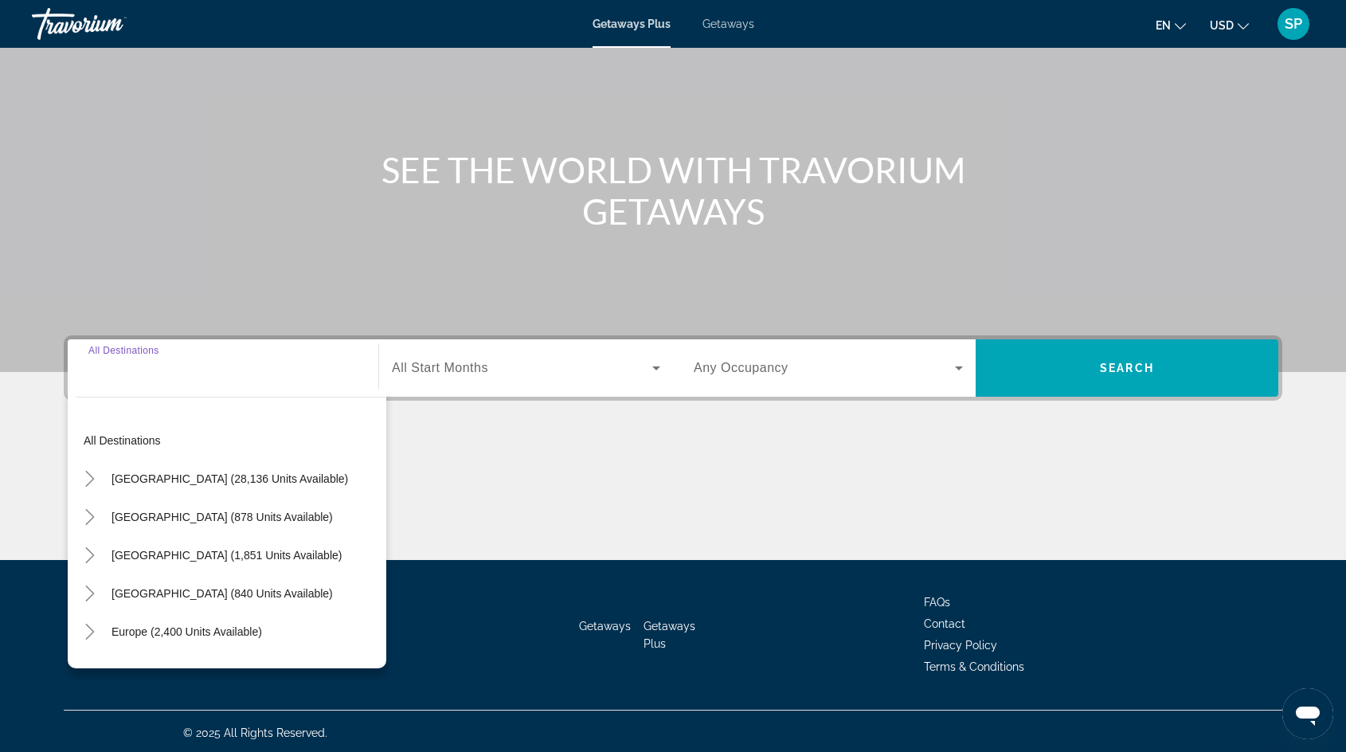
scroll to position [108, 0]
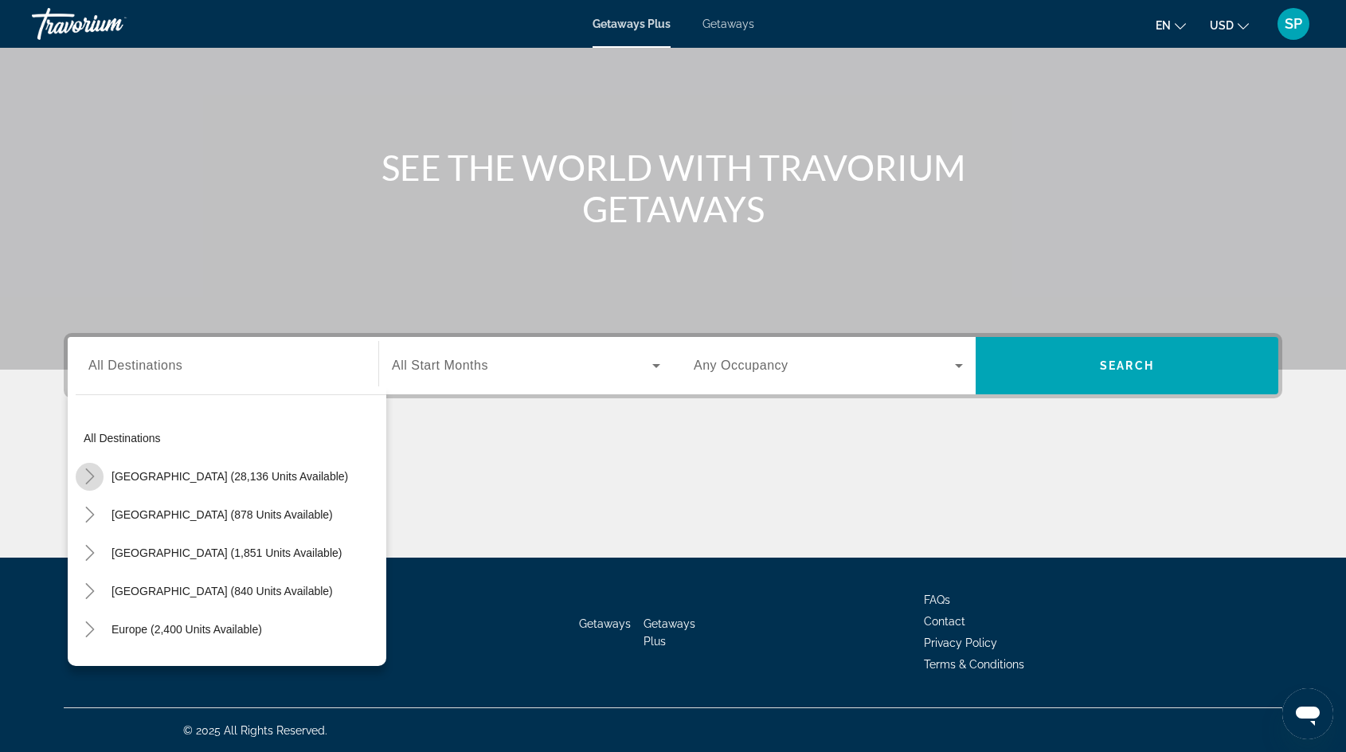
click at [84, 476] on icon "Toggle United States (28,136 units available)" at bounding box center [90, 476] width 16 height 16
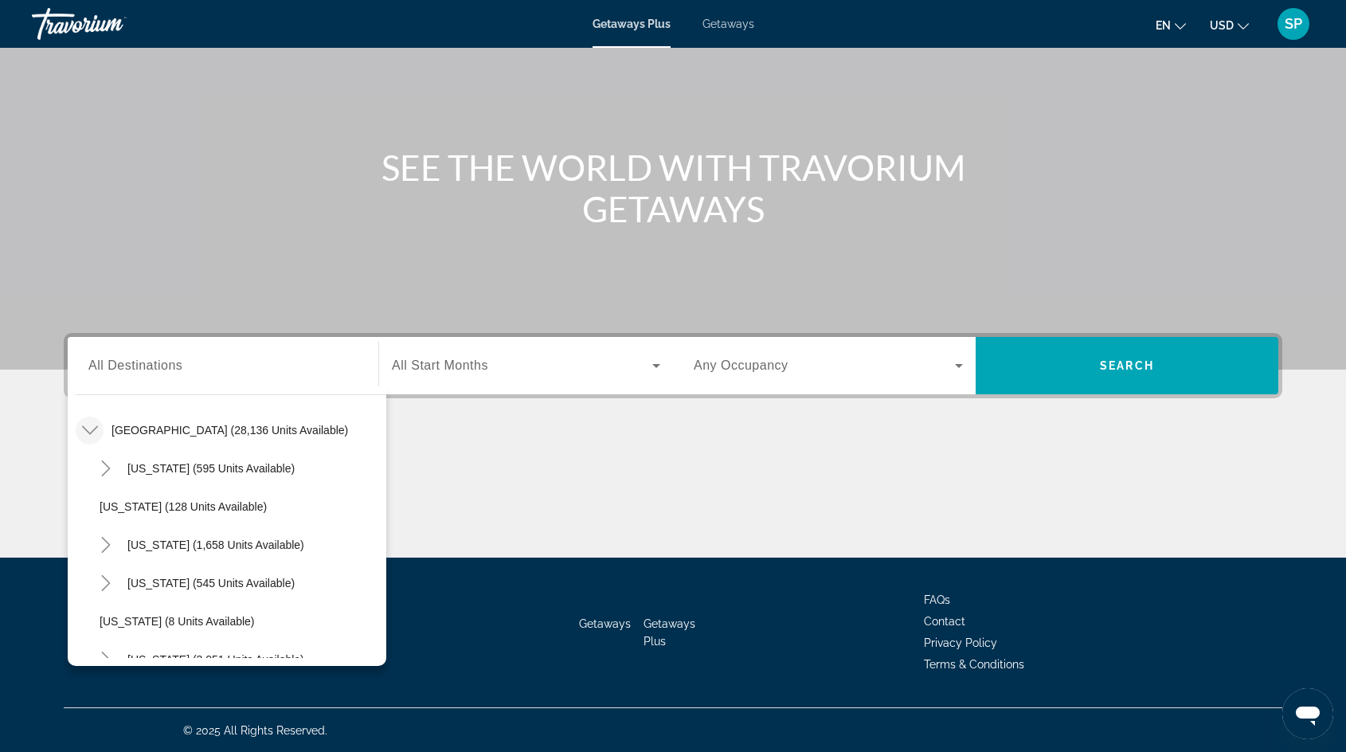
click at [95, 427] on icon "Toggle United States (28,136 units available)" at bounding box center [89, 430] width 16 height 9
click at [91, 429] on icon "Toggle United States (28,136 units available)" at bounding box center [90, 430] width 16 height 16
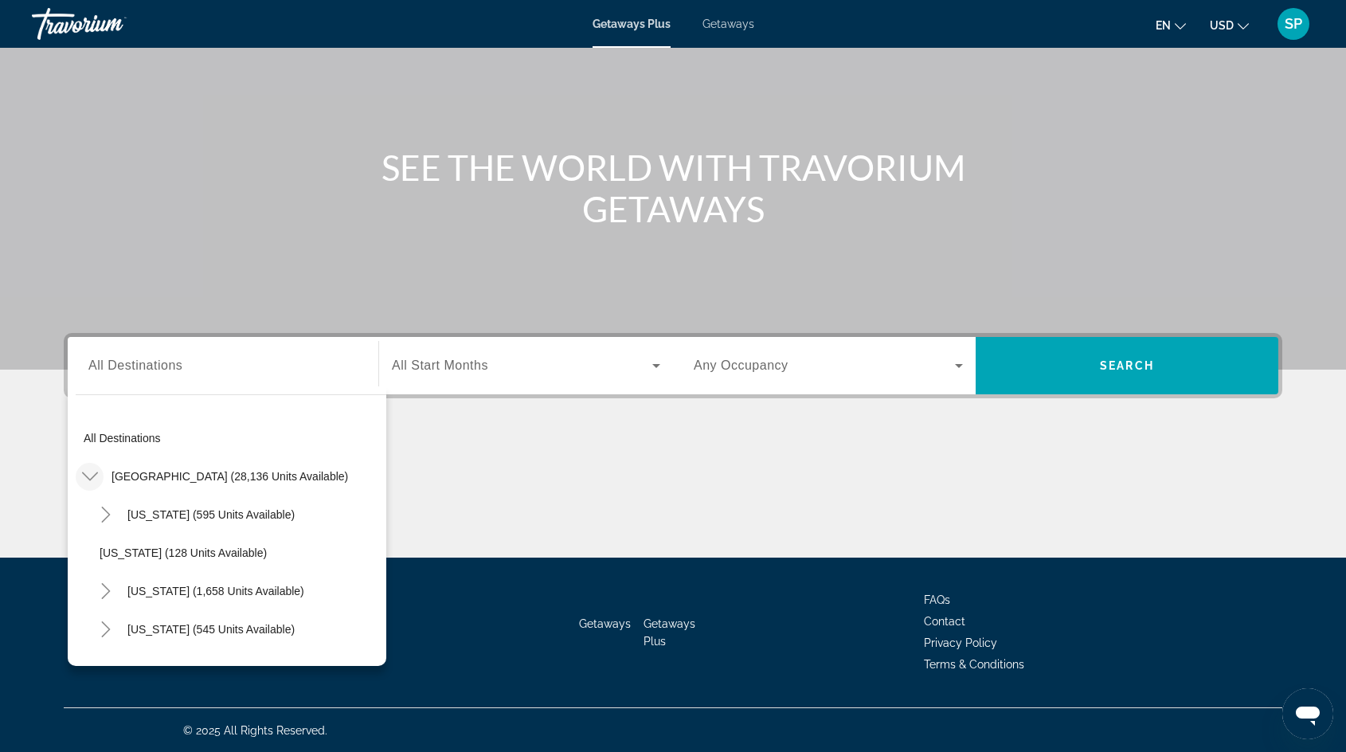
click at [728, 27] on span "Getaways" at bounding box center [728, 24] width 52 height 13
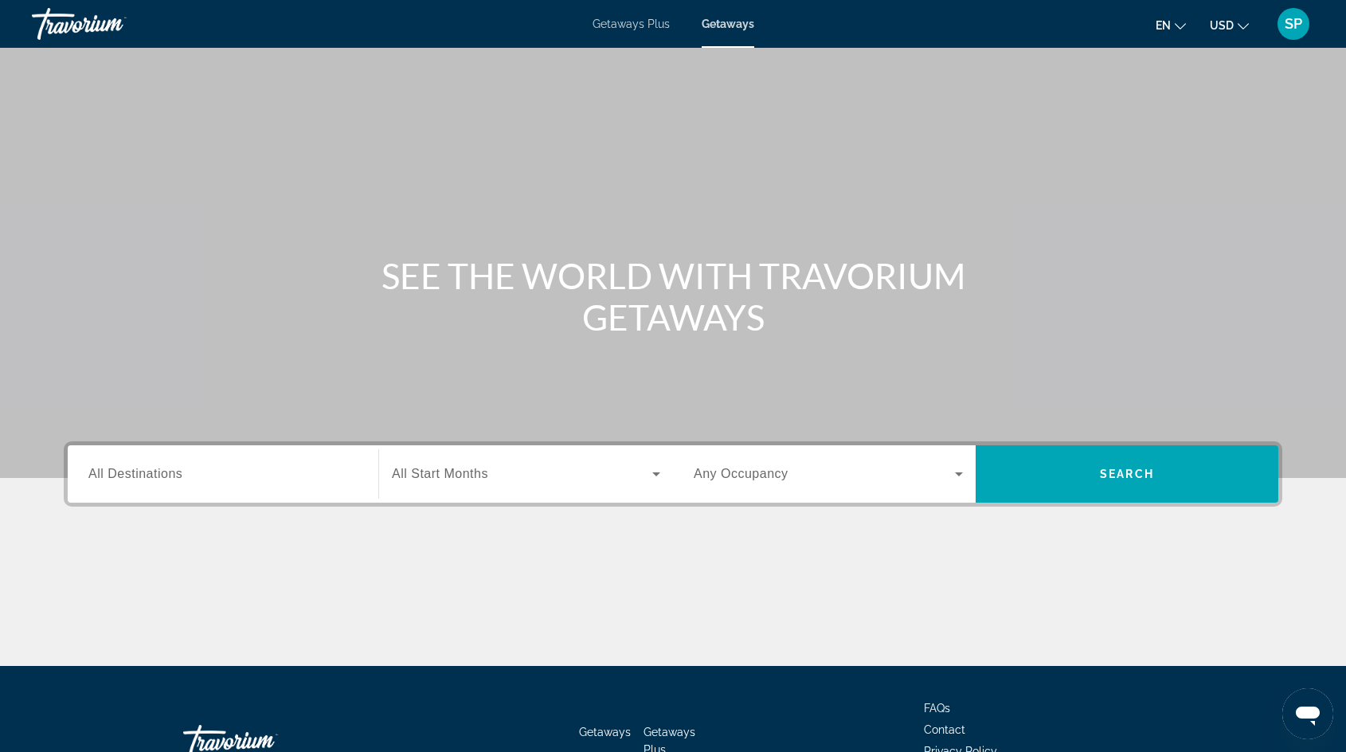
click at [642, 22] on span "Getaways Plus" at bounding box center [630, 24] width 77 height 13
click at [725, 22] on span "Getaways" at bounding box center [728, 24] width 52 height 13
click at [111, 472] on span "All Destinations" at bounding box center [135, 474] width 94 height 14
click at [111, 472] on input "Destination All Destinations" at bounding box center [222, 474] width 269 height 19
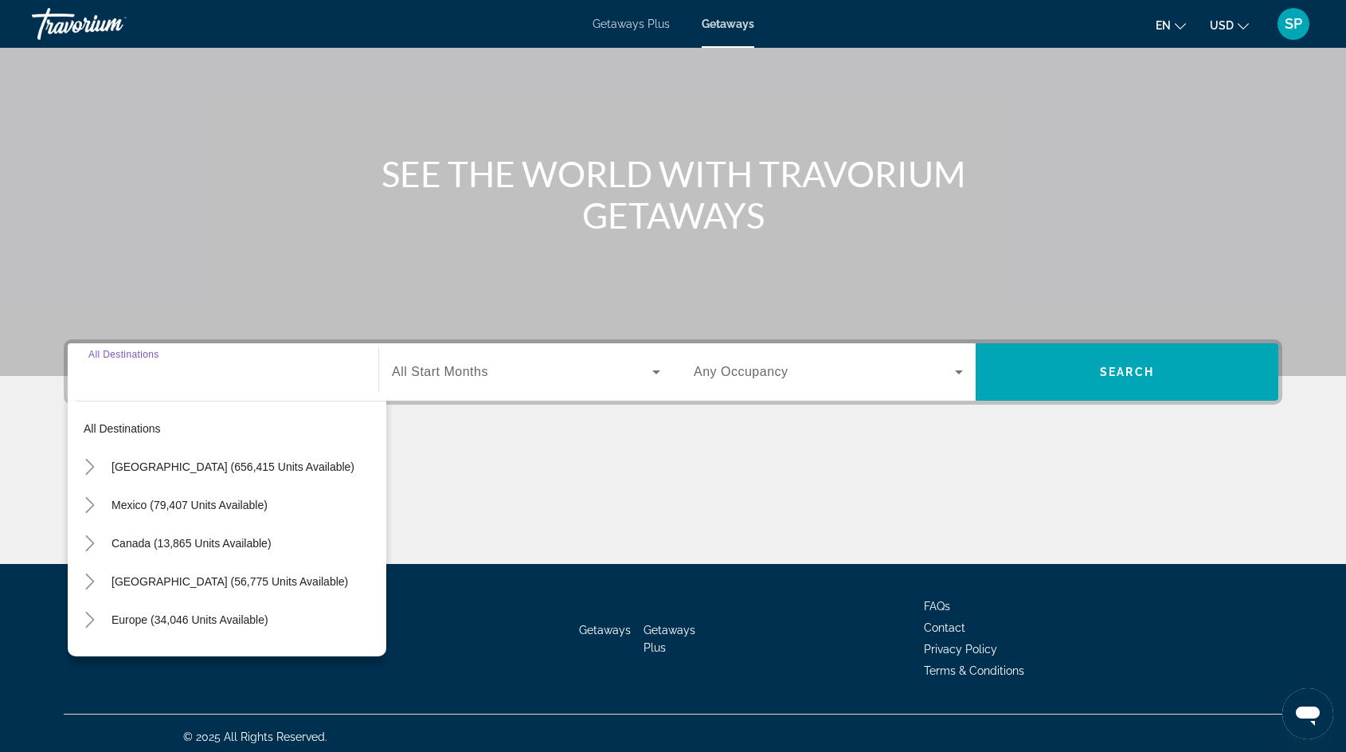
scroll to position [108, 0]
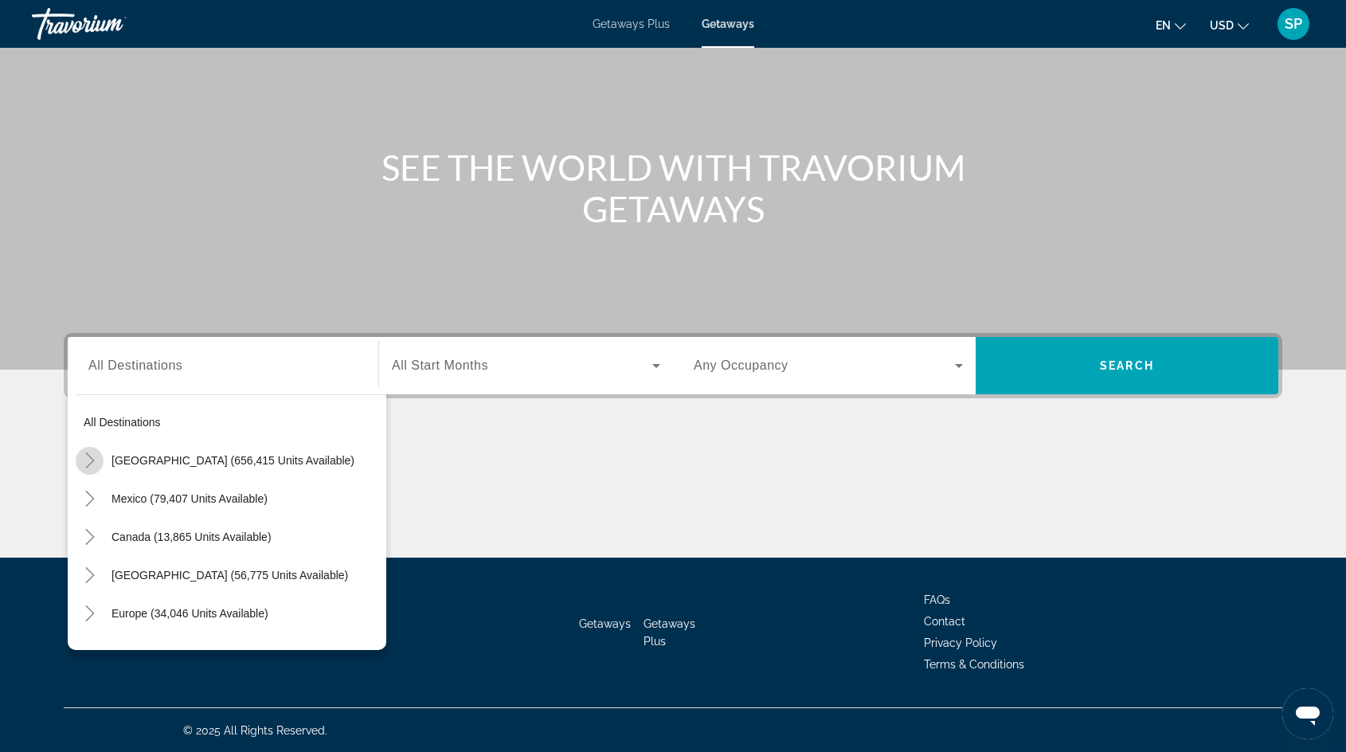
click at [90, 459] on icon "Toggle United States (656,415 units available)" at bounding box center [90, 460] width 16 height 16
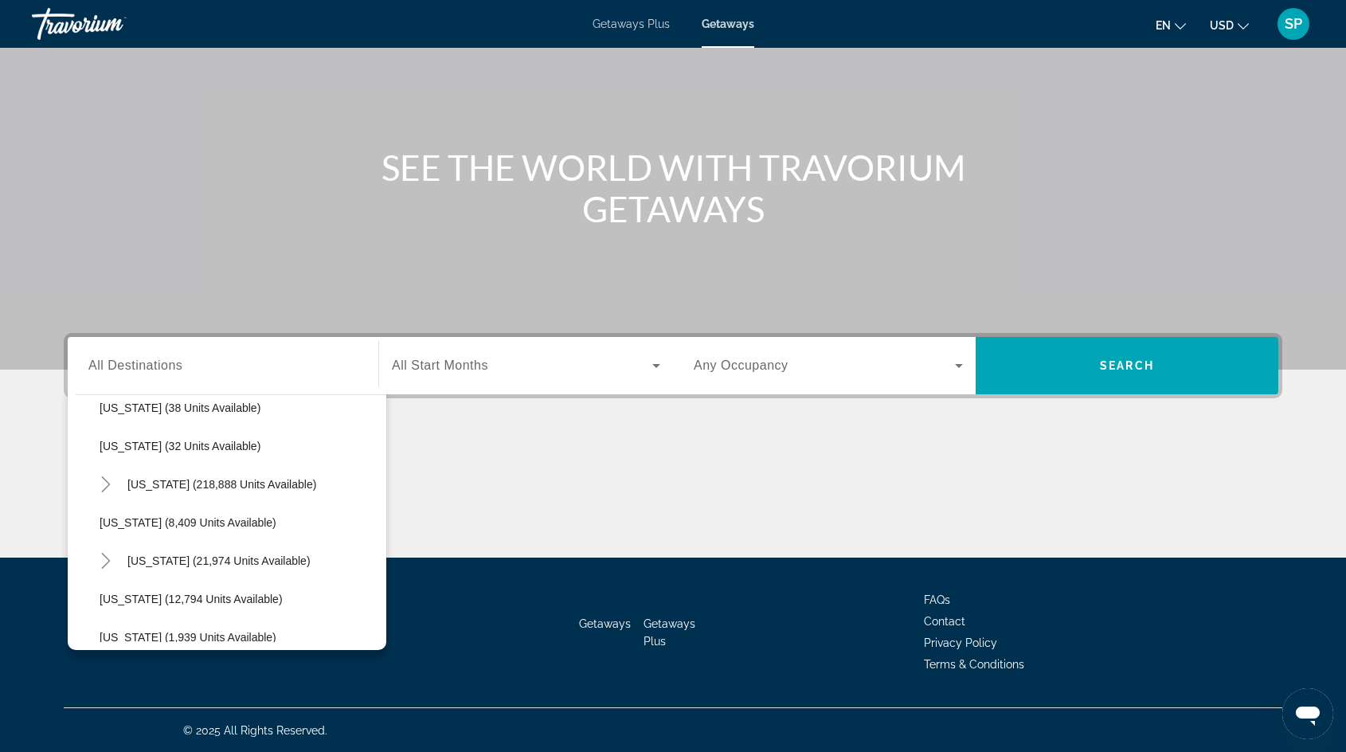
scroll to position [287, 0]
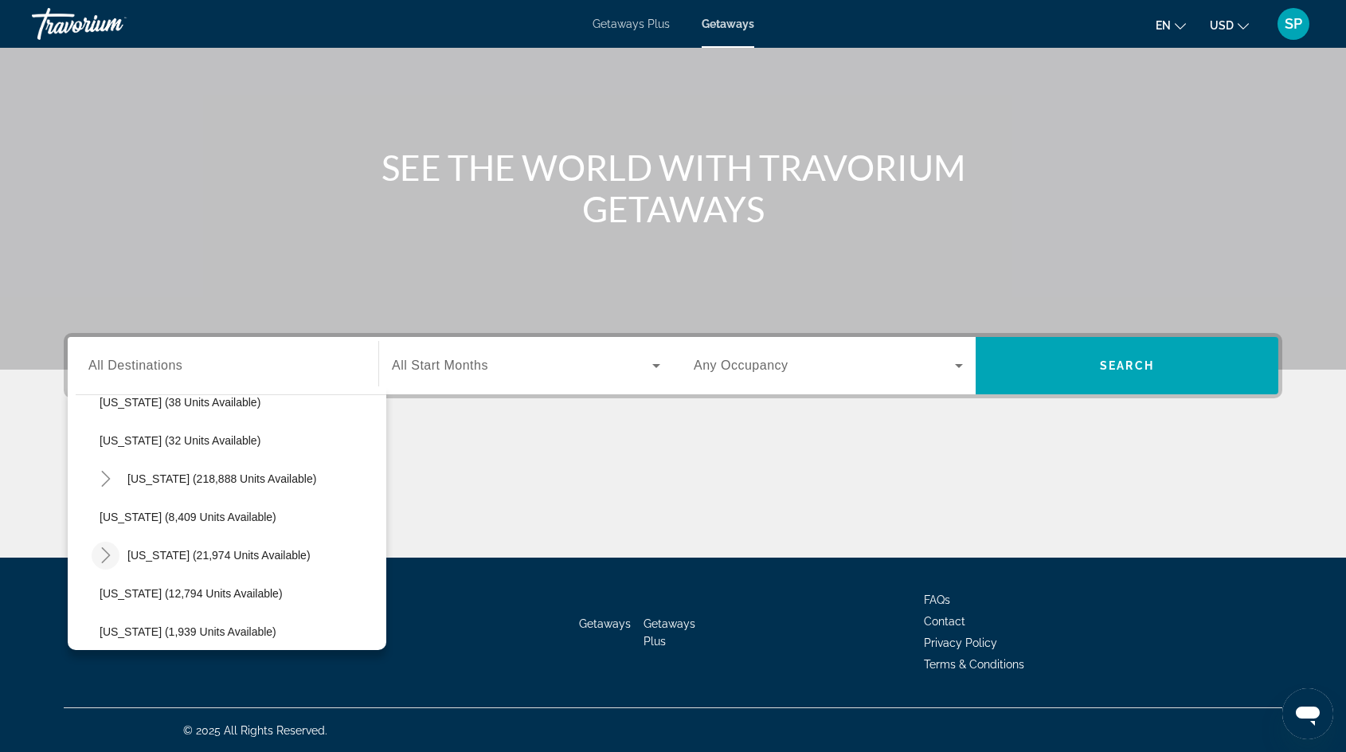
click at [104, 553] on icon "Toggle Hawaii (21,974 units available)" at bounding box center [106, 555] width 16 height 16
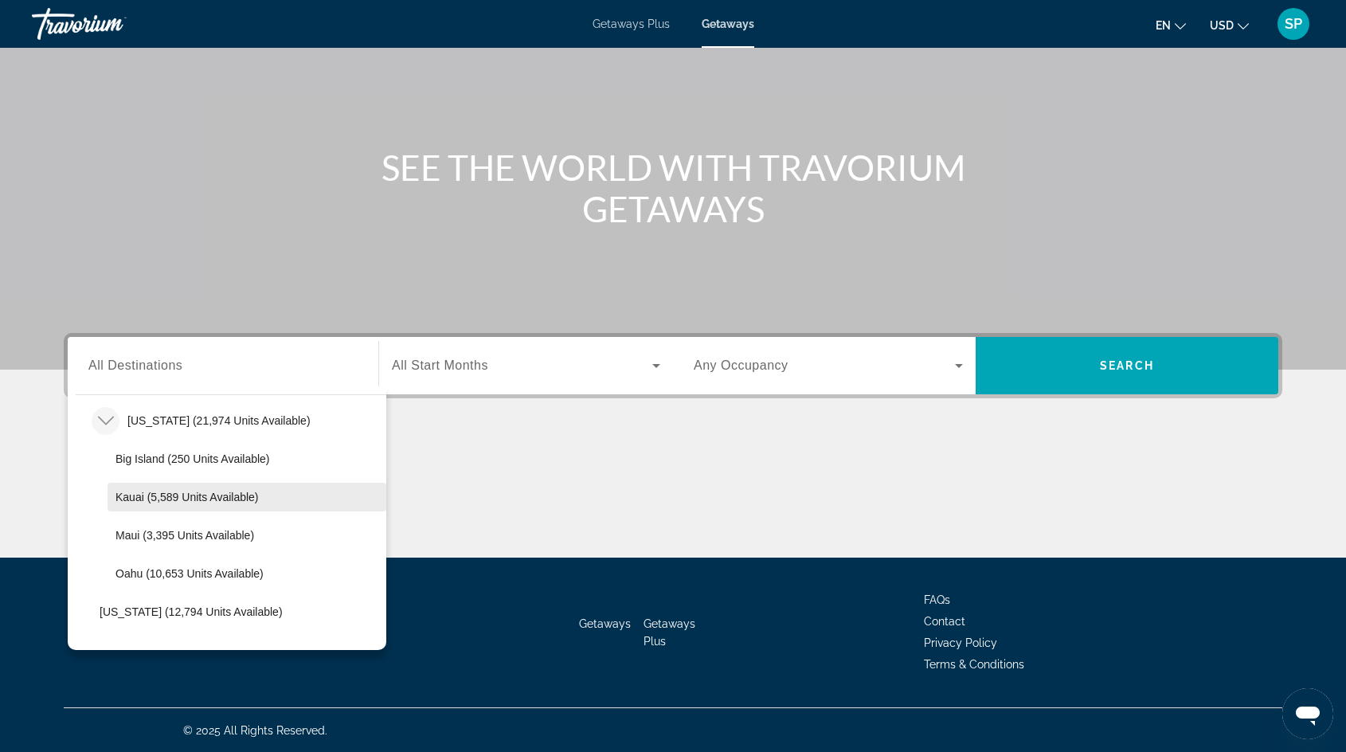
scroll to position [433, 0]
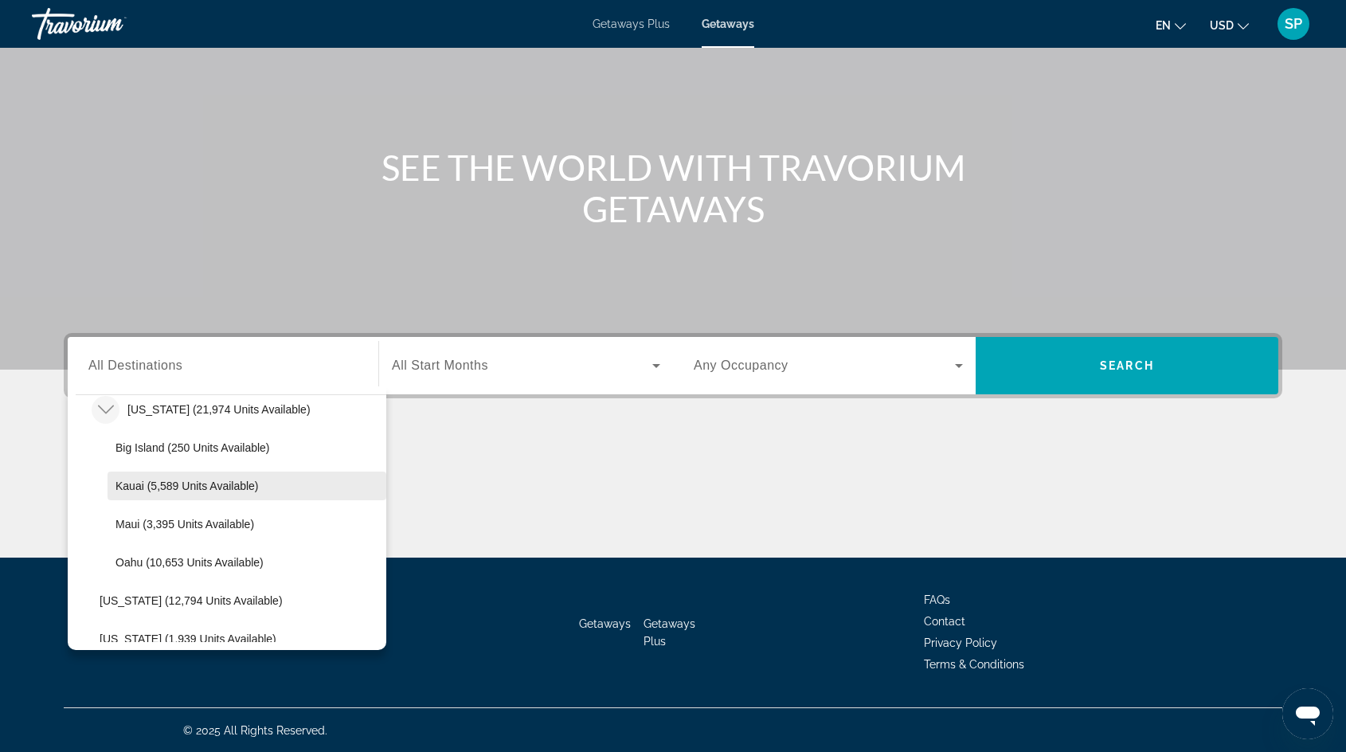
click at [157, 485] on span "Kauai (5,589 units available)" at bounding box center [186, 485] width 143 height 13
type input "**********"
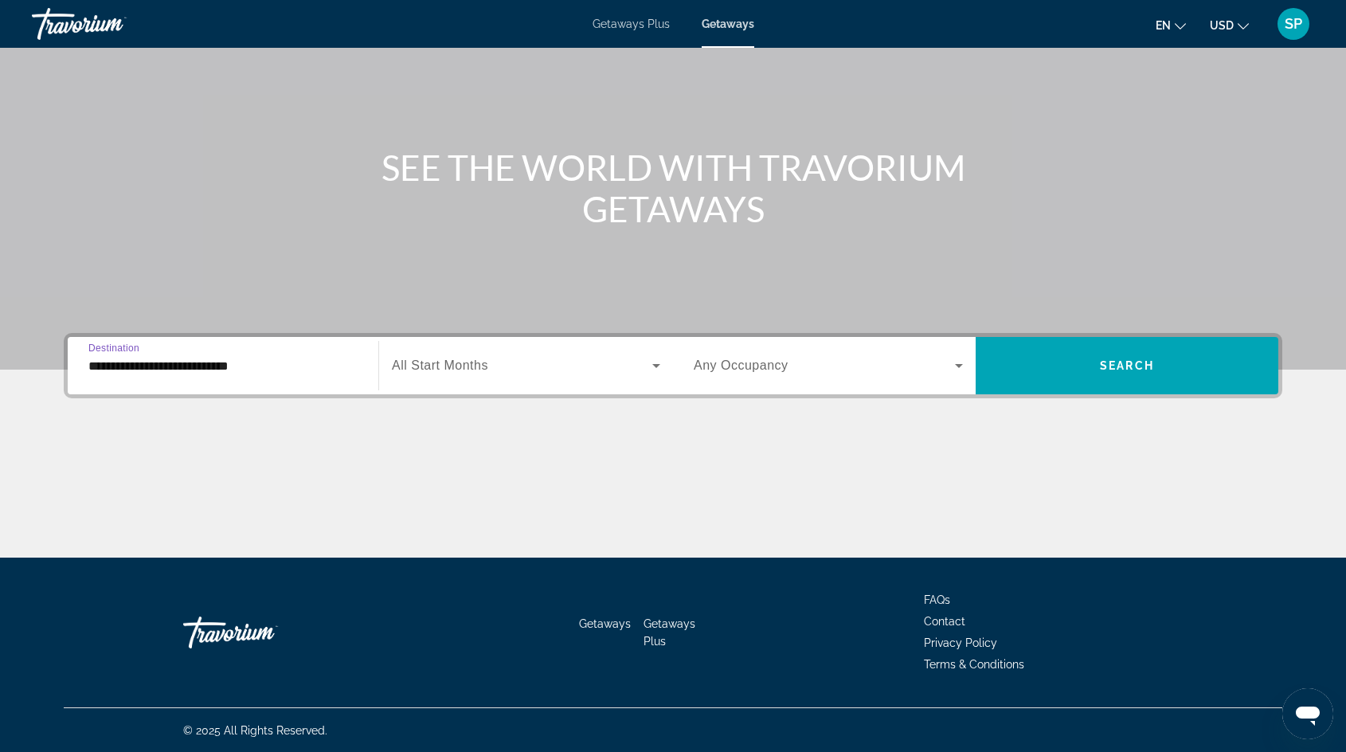
click at [453, 358] on span "All Start Months" at bounding box center [440, 365] width 96 height 14
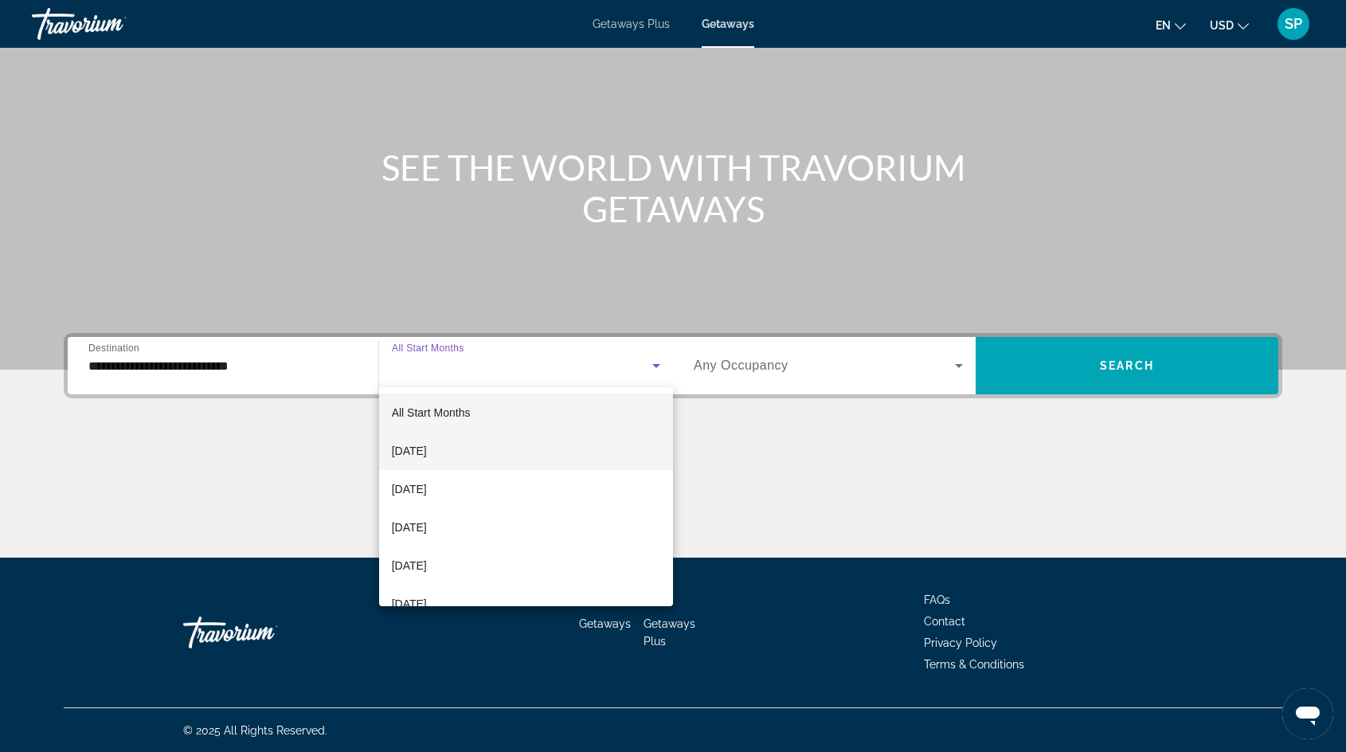
click at [427, 451] on span "[DATE]" at bounding box center [409, 450] width 35 height 19
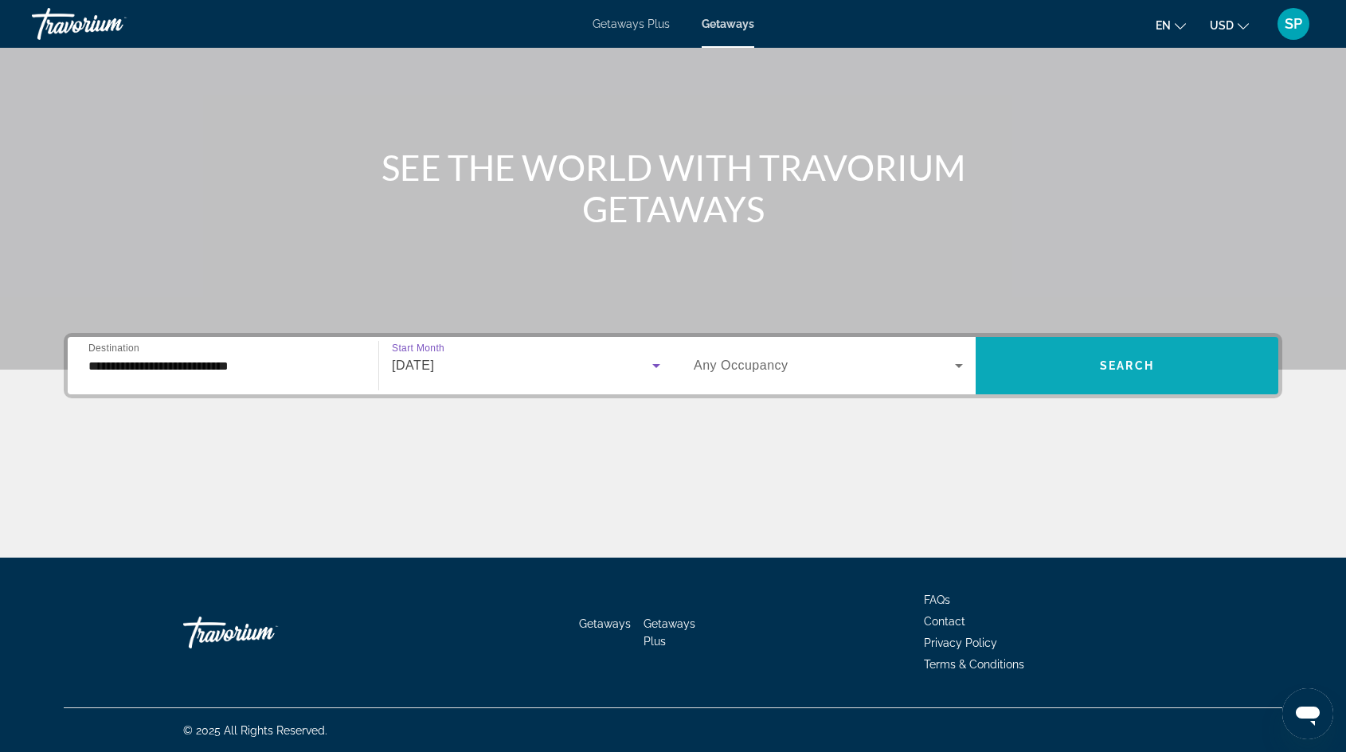
click at [1106, 365] on span "Search" at bounding box center [1127, 365] width 54 height 13
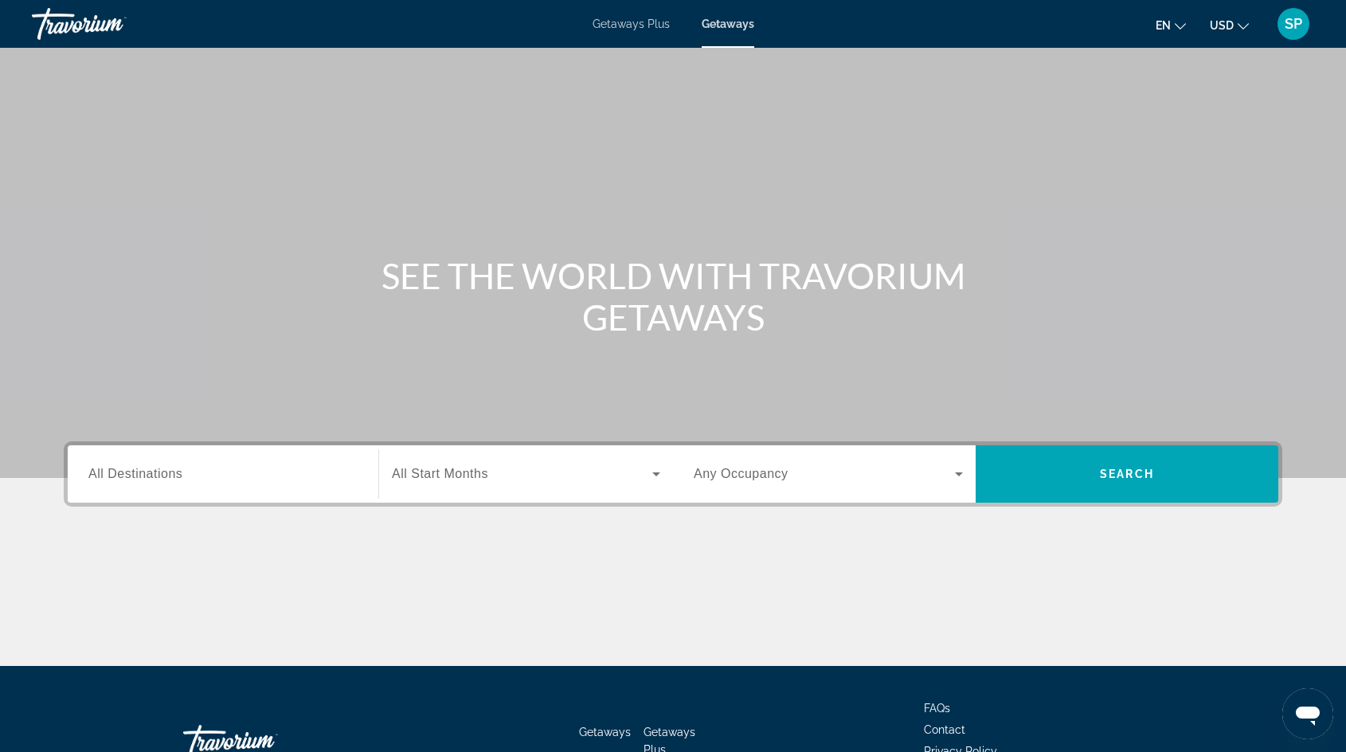
click at [145, 467] on span "All Destinations" at bounding box center [135, 474] width 94 height 14
click at [145, 467] on input "Destination All Destinations" at bounding box center [222, 474] width 269 height 19
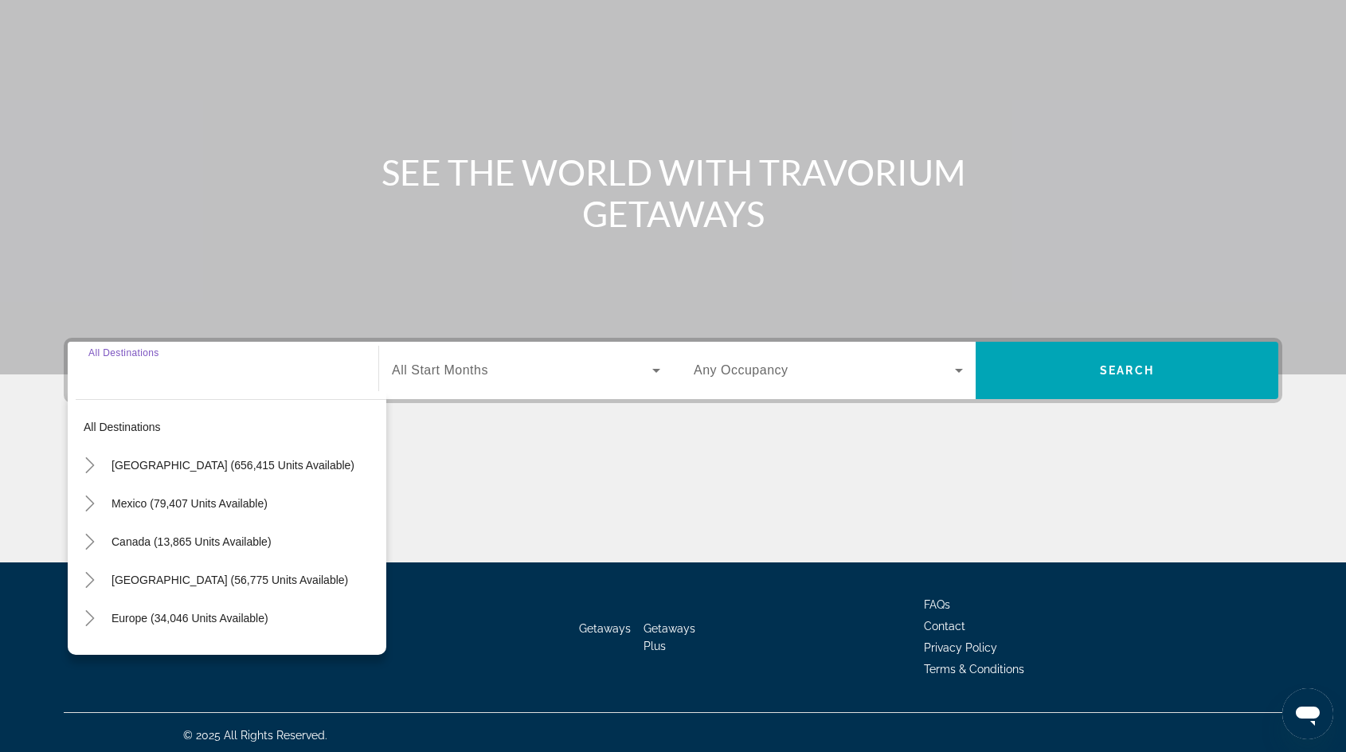
scroll to position [108, 0]
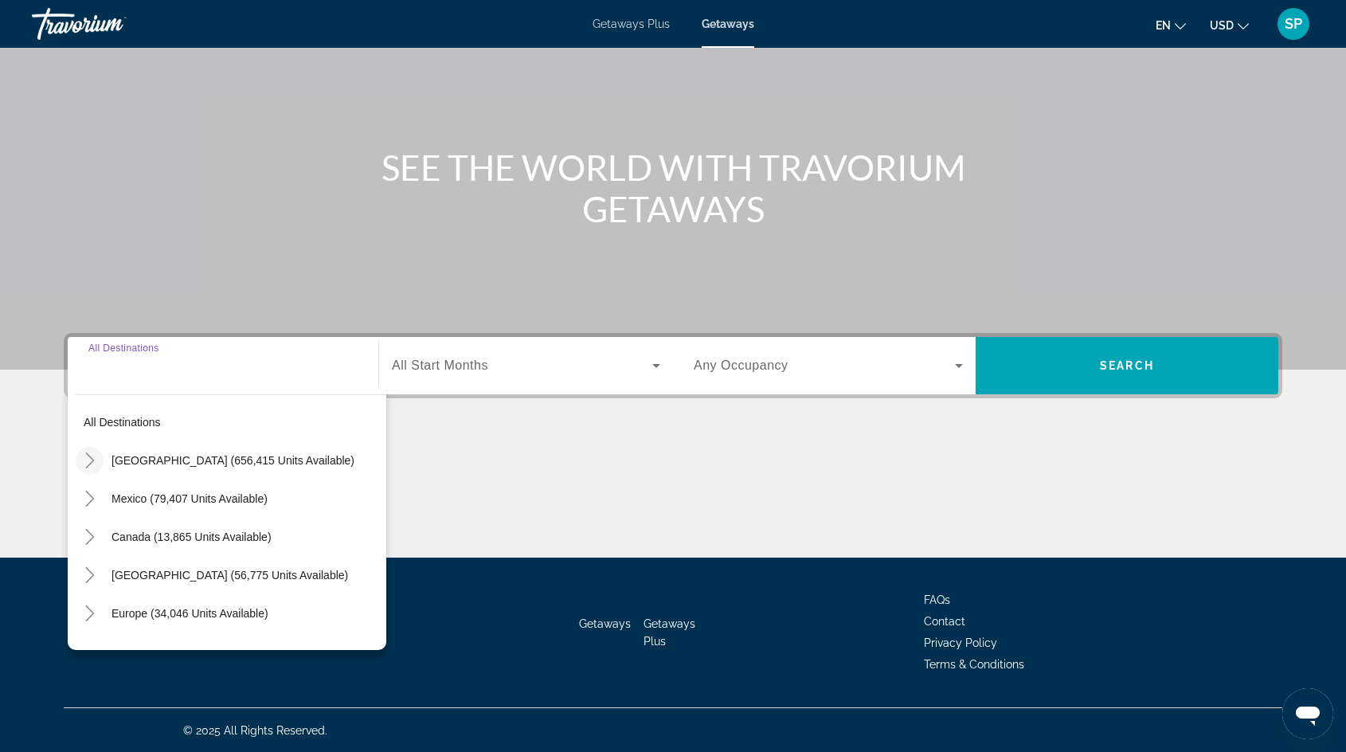
click at [82, 452] on icon "Toggle United States (656,415 units available)" at bounding box center [90, 460] width 16 height 16
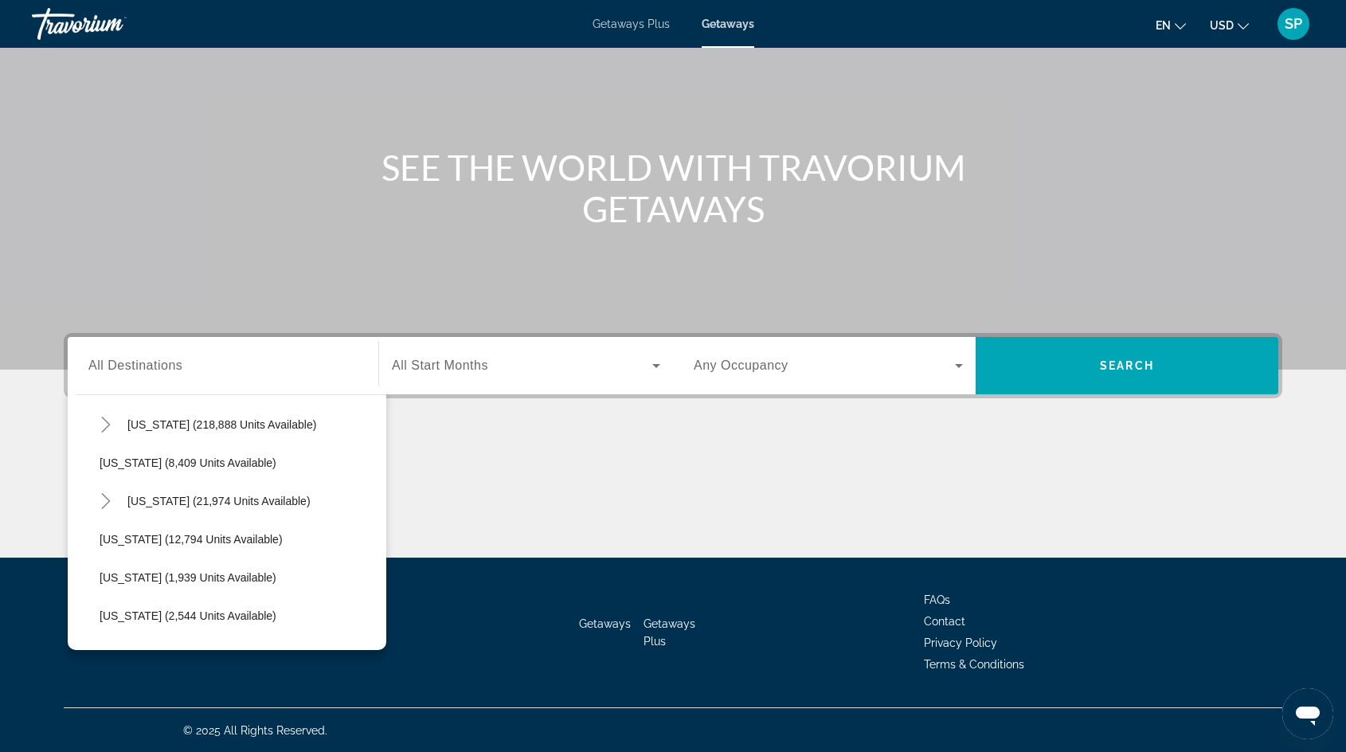
scroll to position [346, 0]
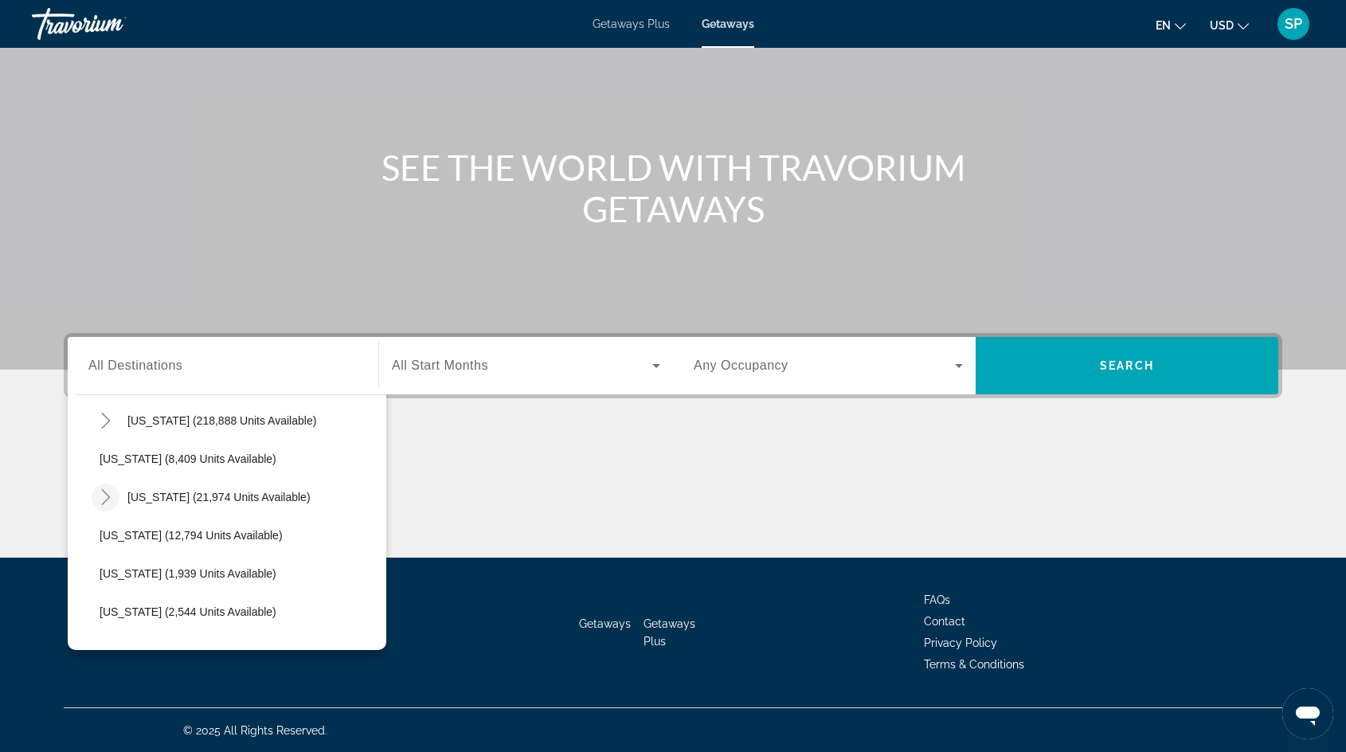
click at [105, 491] on icon "Toggle Hawaii (21,974 units available)" at bounding box center [106, 497] width 16 height 16
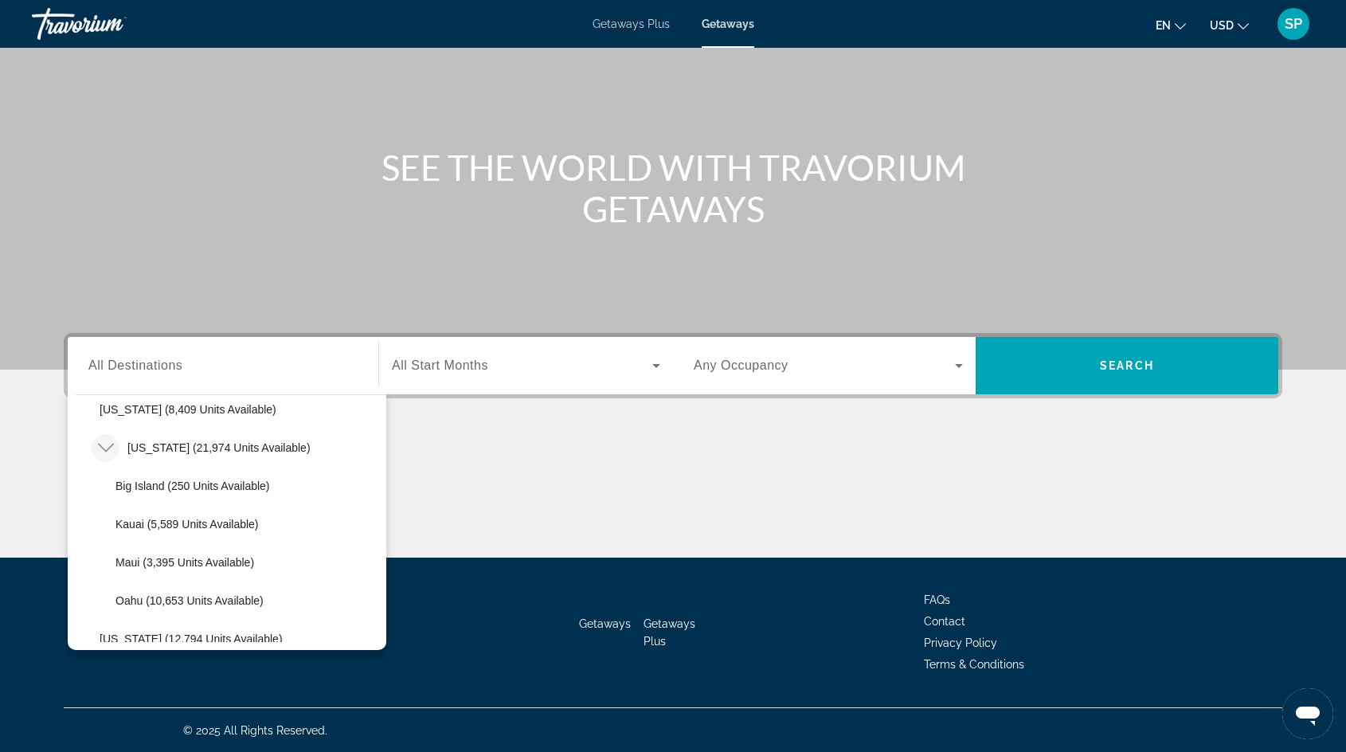
scroll to position [401, 0]
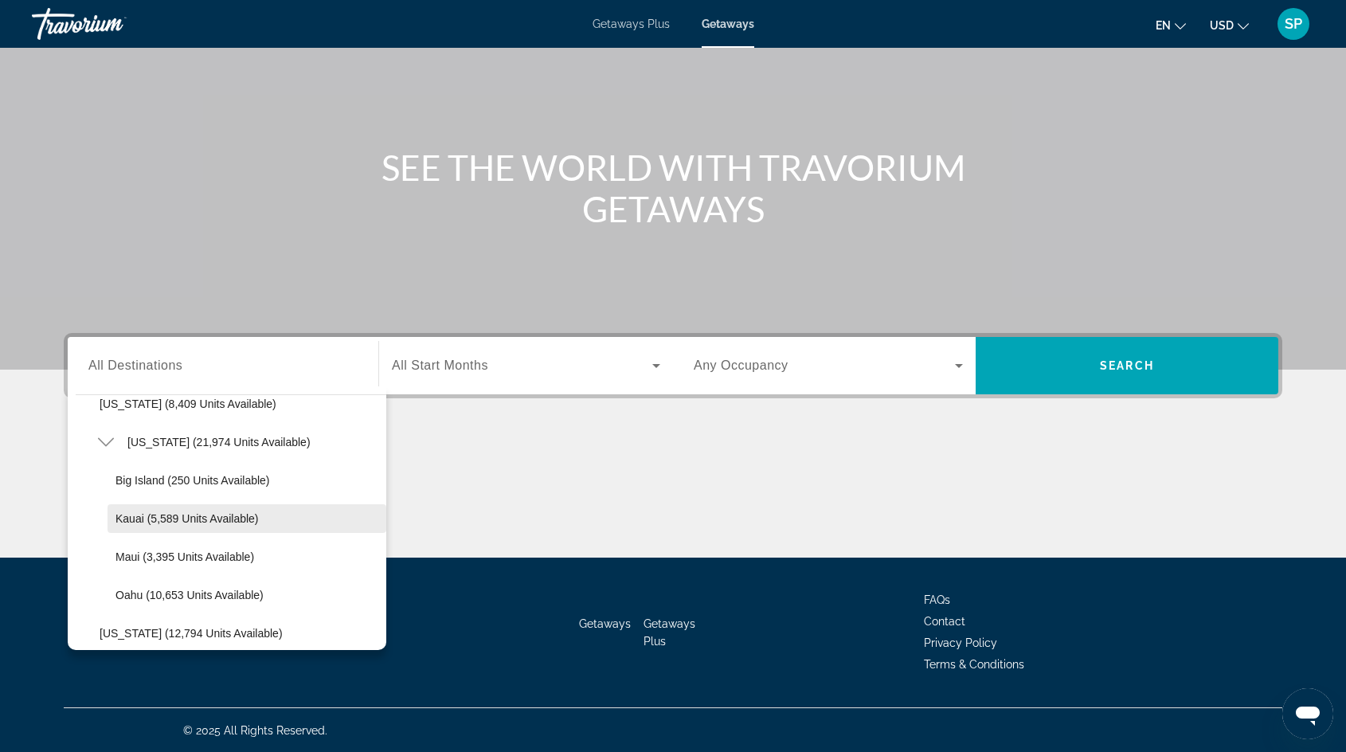
click at [144, 514] on span "Kauai (5,589 units available)" at bounding box center [186, 518] width 143 height 13
type input "**********"
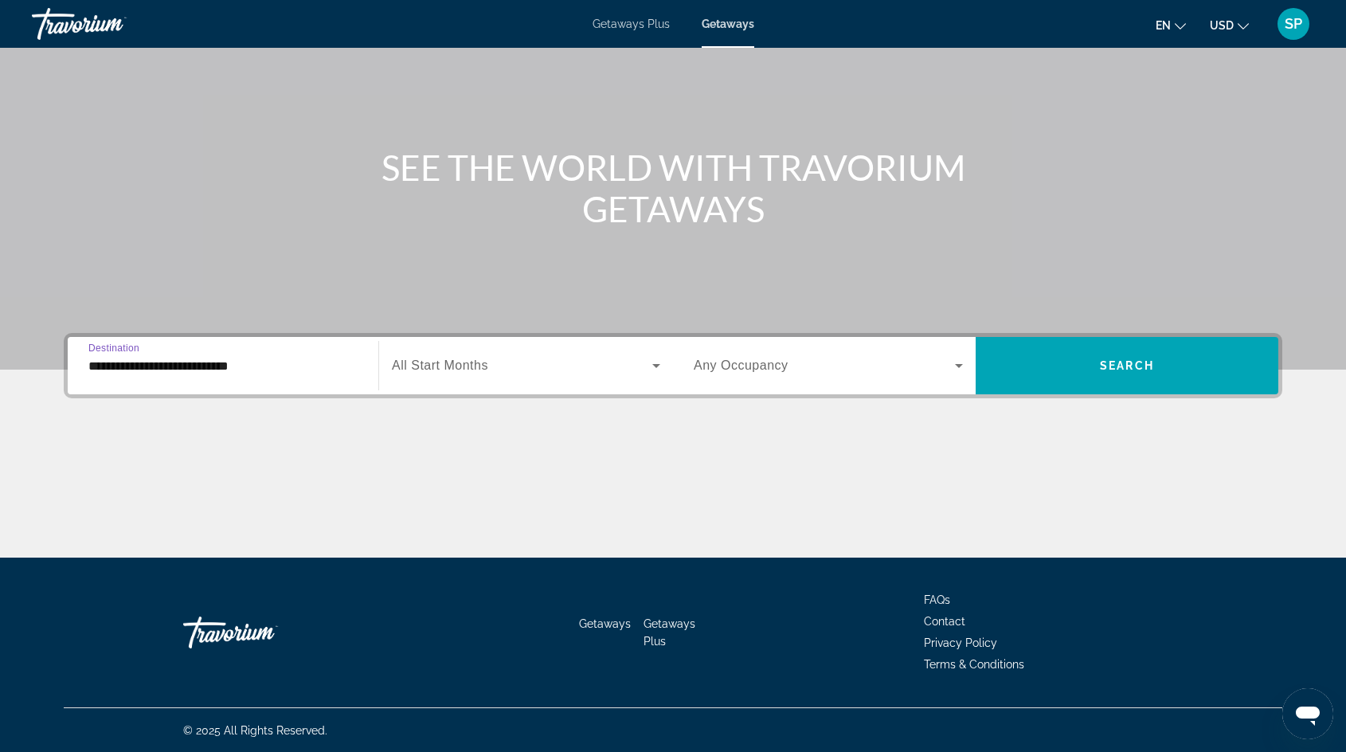
click at [556, 353] on div "Search widget" at bounding box center [526, 365] width 268 height 45
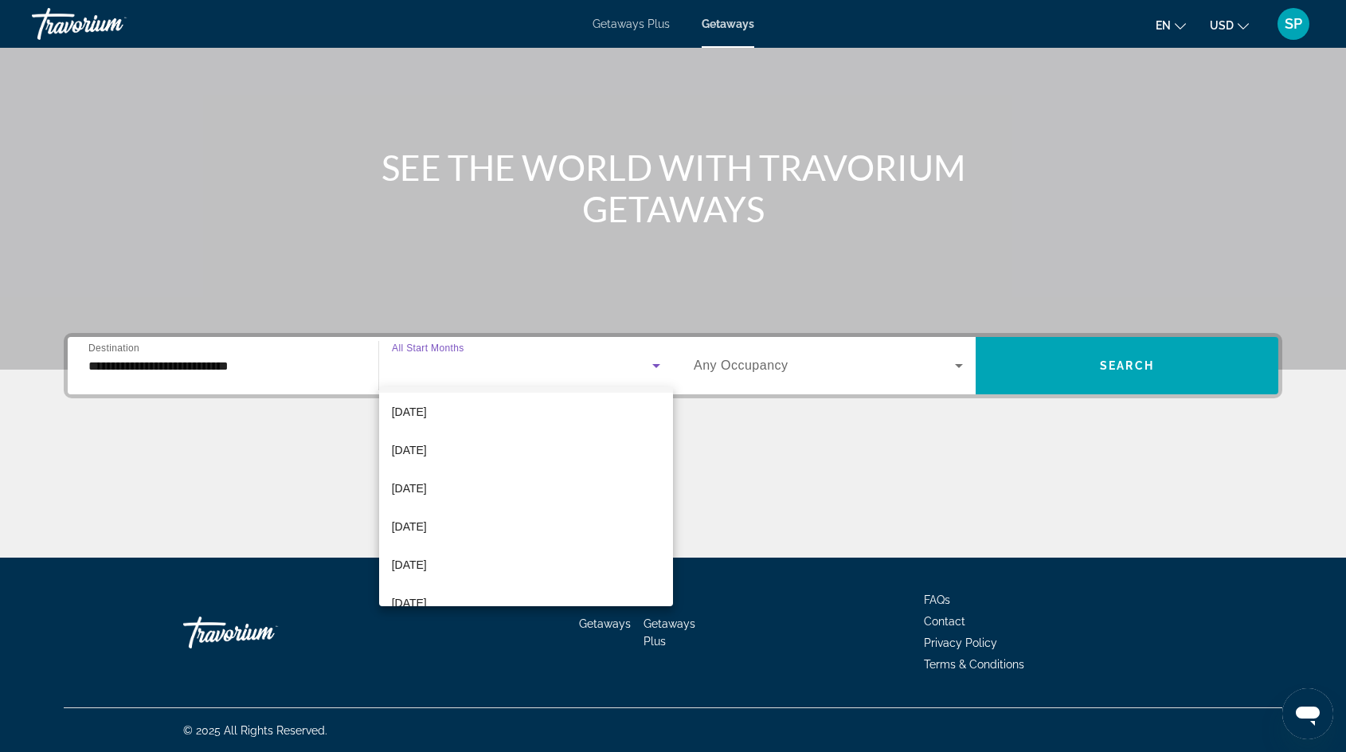
scroll to position [117, 0]
click at [460, 511] on mat-option "[DATE]" at bounding box center [526, 525] width 294 height 38
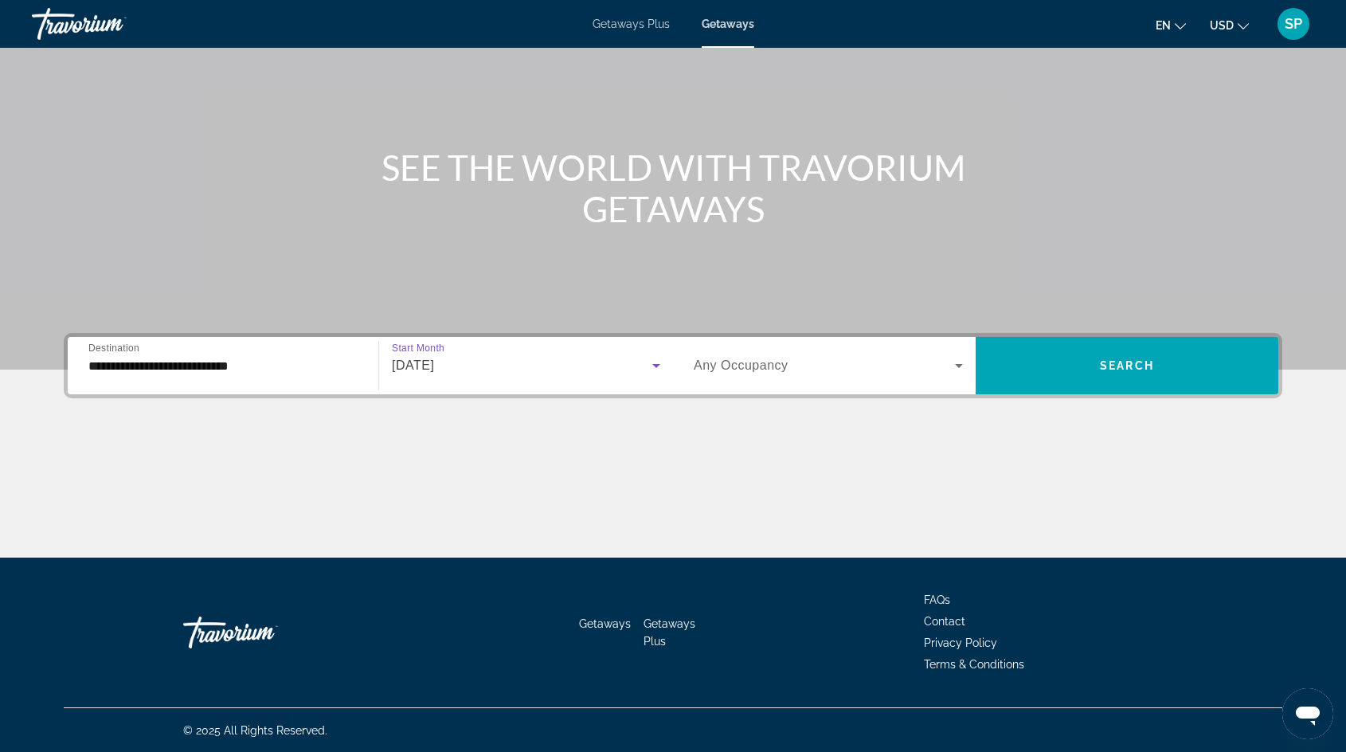
click at [822, 369] on span "Search widget" at bounding box center [824, 365] width 261 height 19
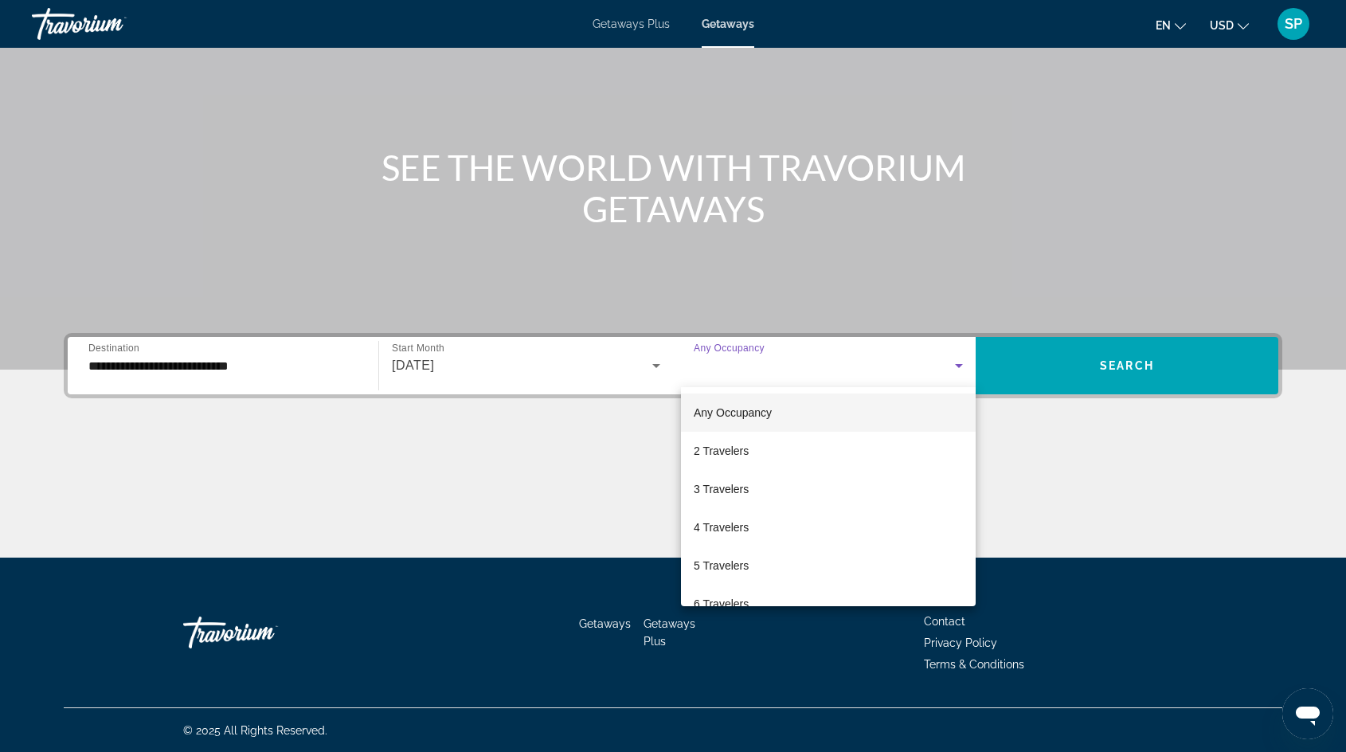
click at [1110, 381] on div at bounding box center [673, 376] width 1346 height 752
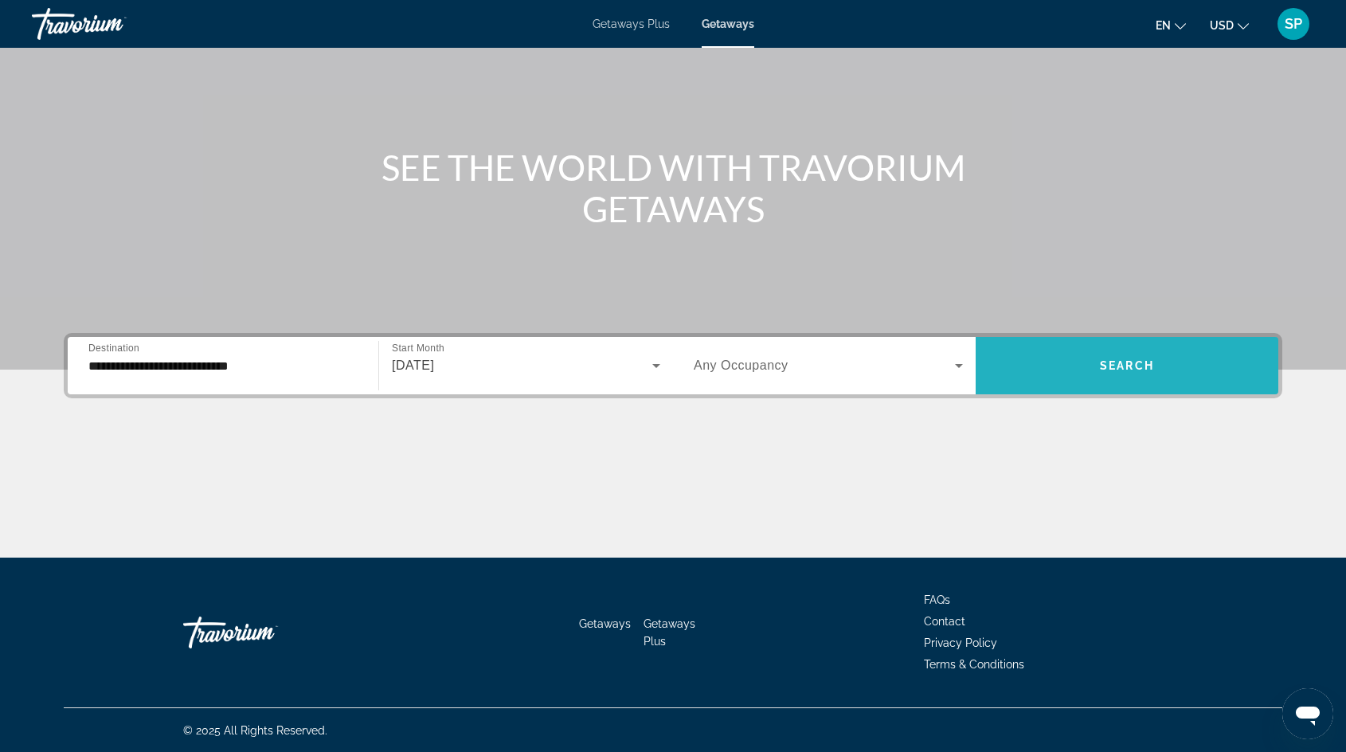
click at [1110, 362] on span "Search" at bounding box center [1127, 365] width 54 height 13
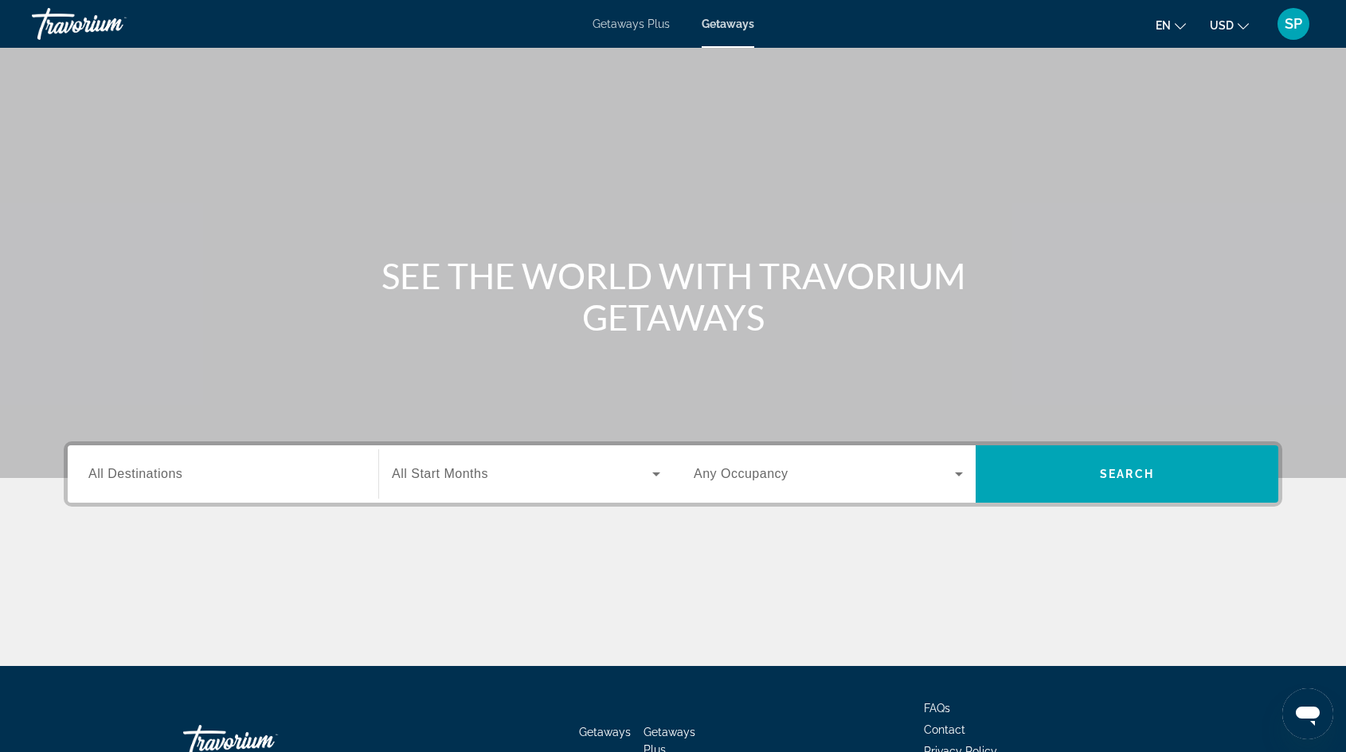
click at [142, 471] on span "All Destinations" at bounding box center [135, 474] width 94 height 14
click at [142, 471] on input "Destination All Destinations" at bounding box center [222, 474] width 269 height 19
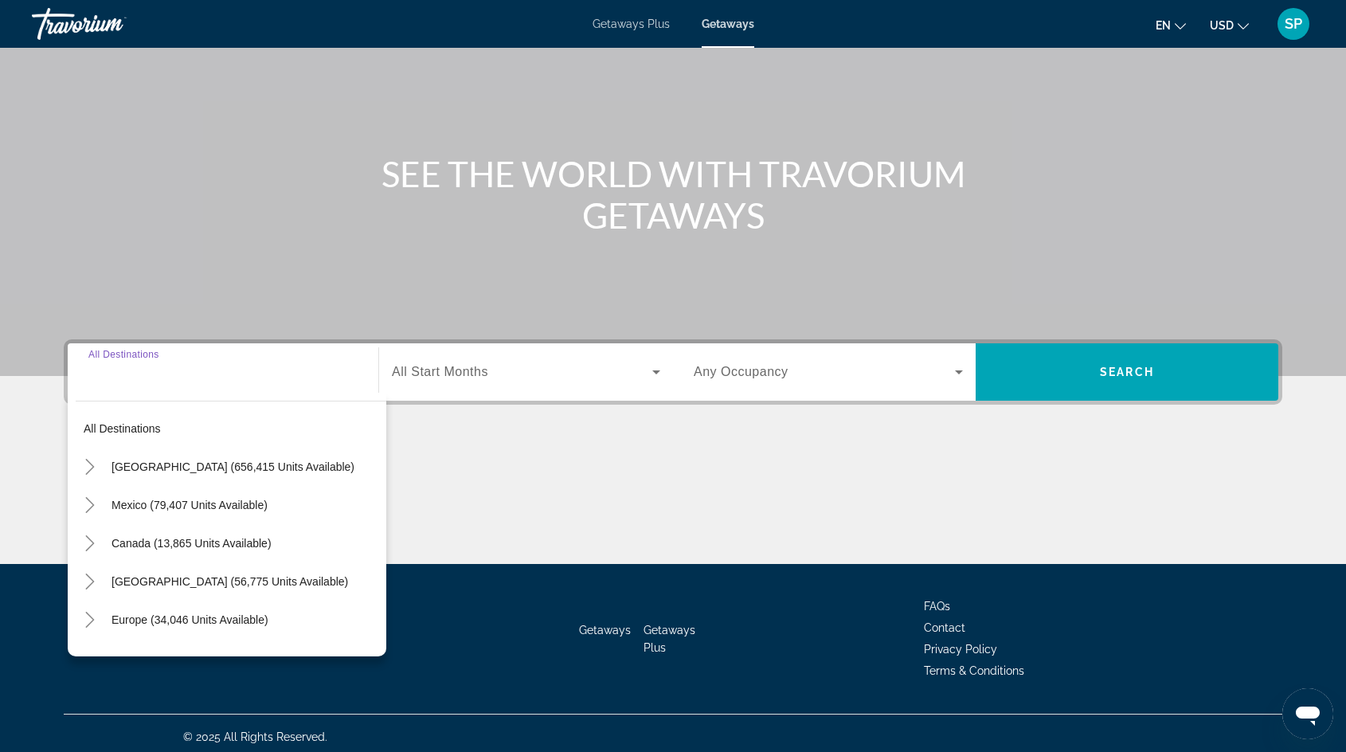
scroll to position [108, 0]
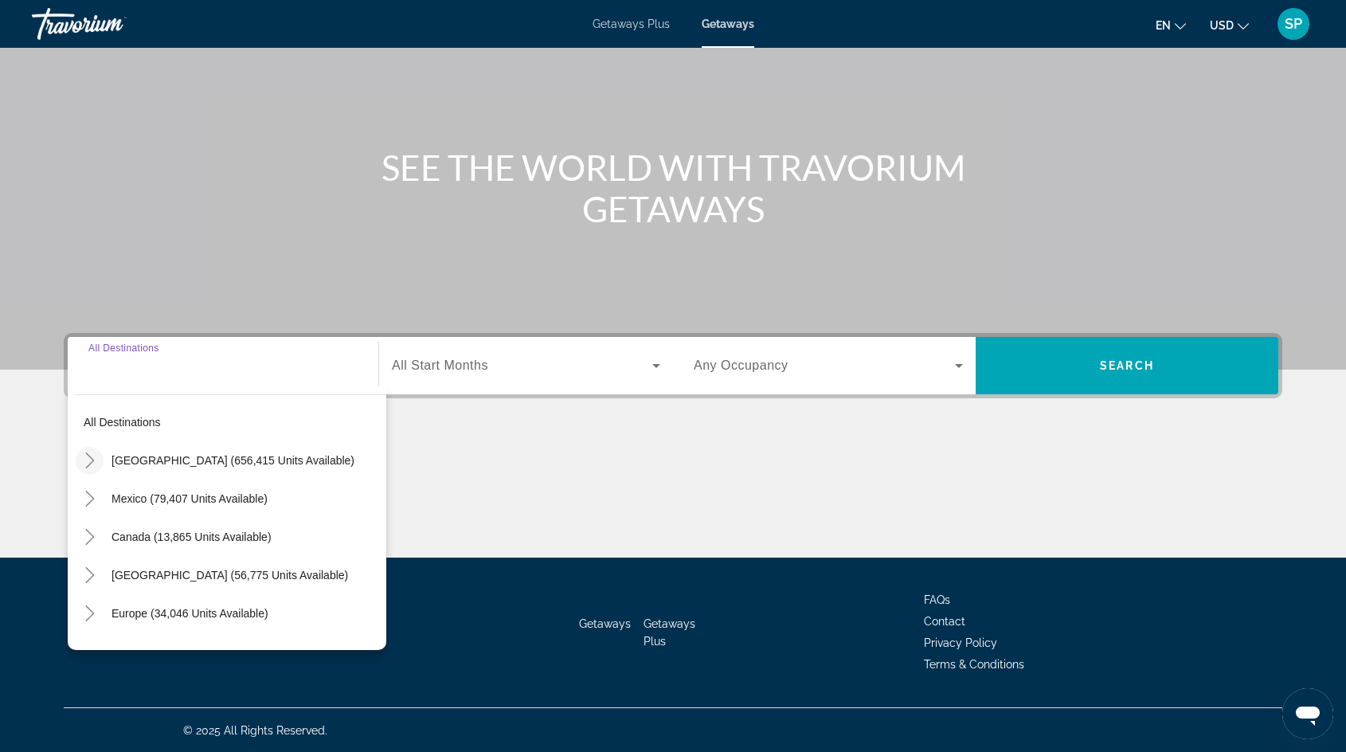
click at [90, 454] on icon "Toggle United States (656,415 units available)" at bounding box center [90, 460] width 16 height 16
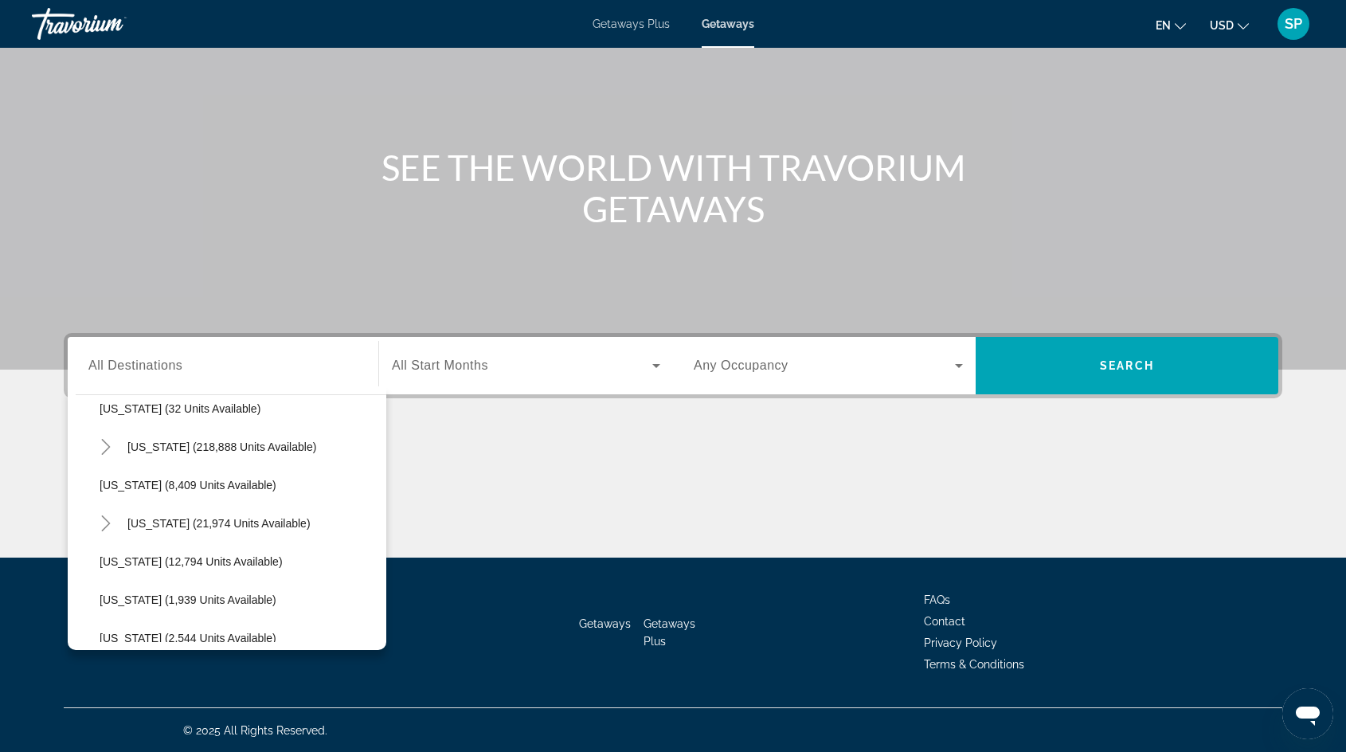
scroll to position [325, 0]
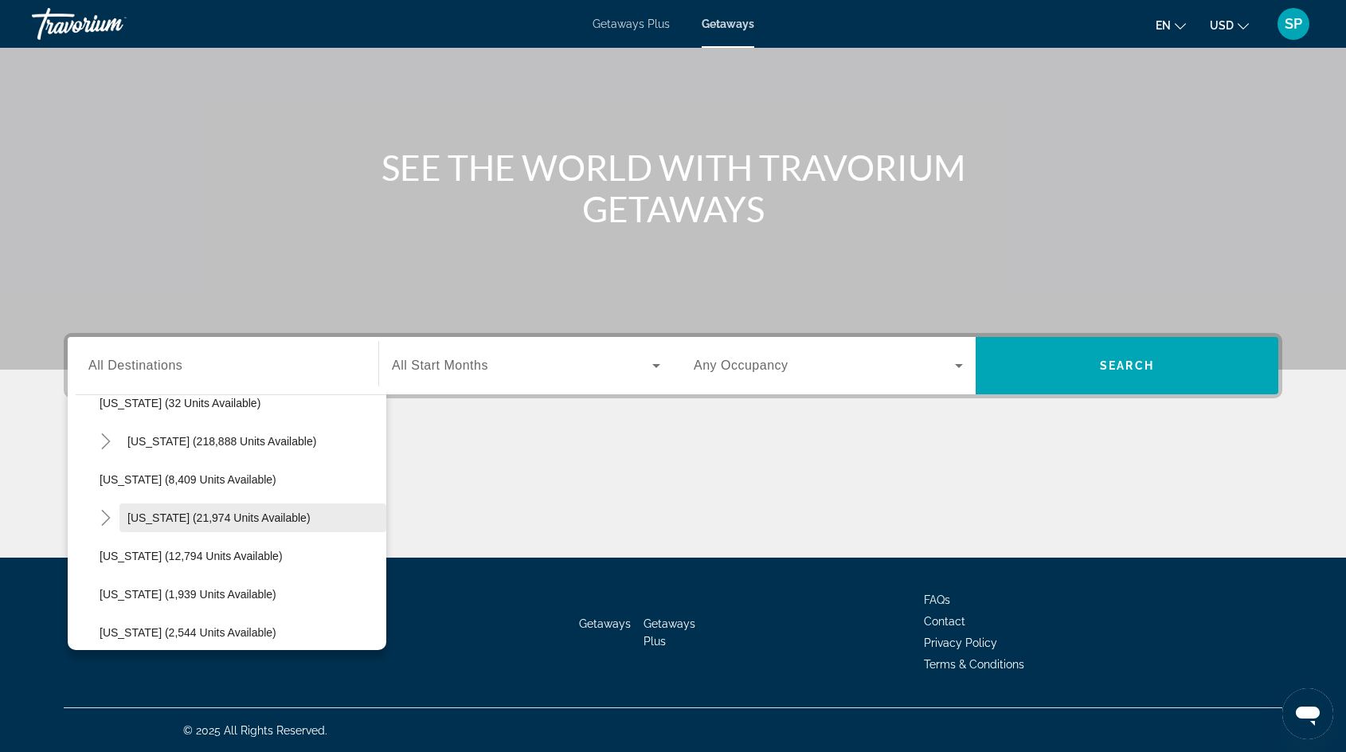
click at [142, 530] on span "Search widget" at bounding box center [252, 517] width 267 height 38
type input "**********"
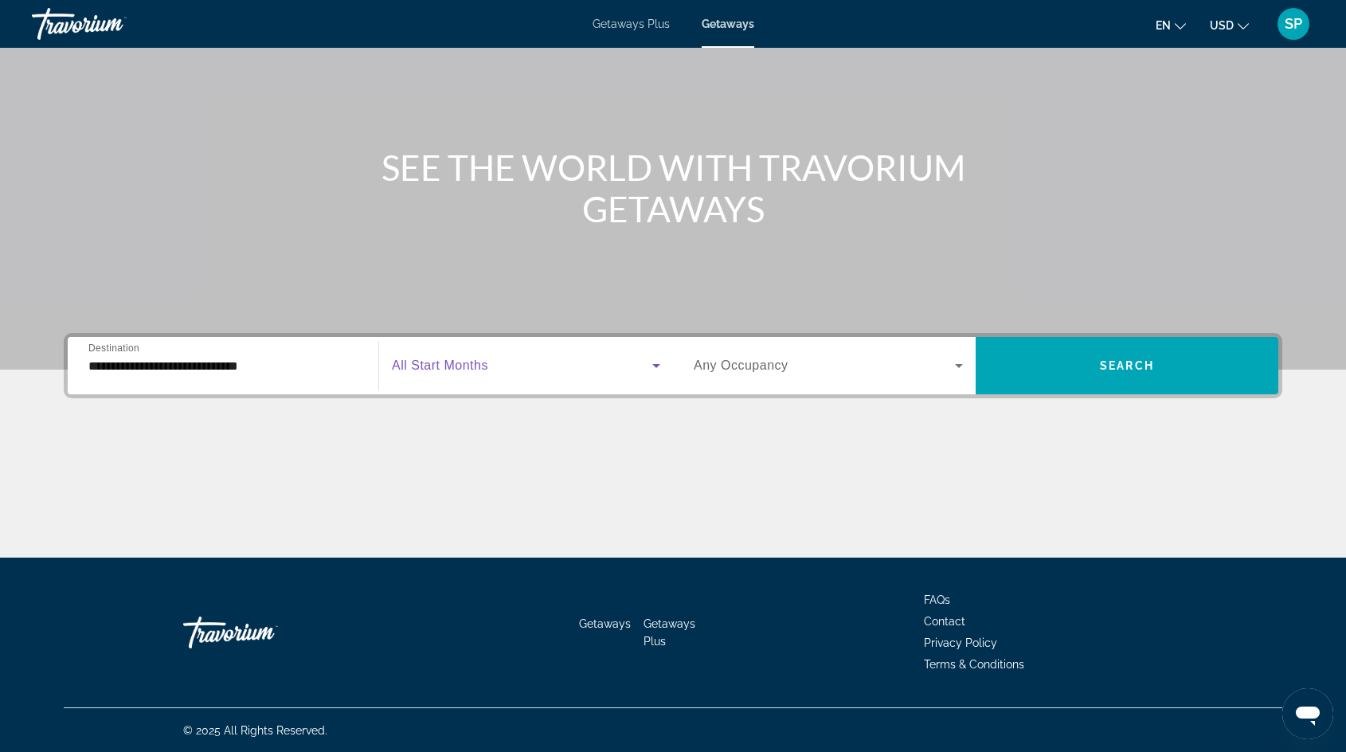
click at [530, 360] on span "Search widget" at bounding box center [522, 365] width 260 height 19
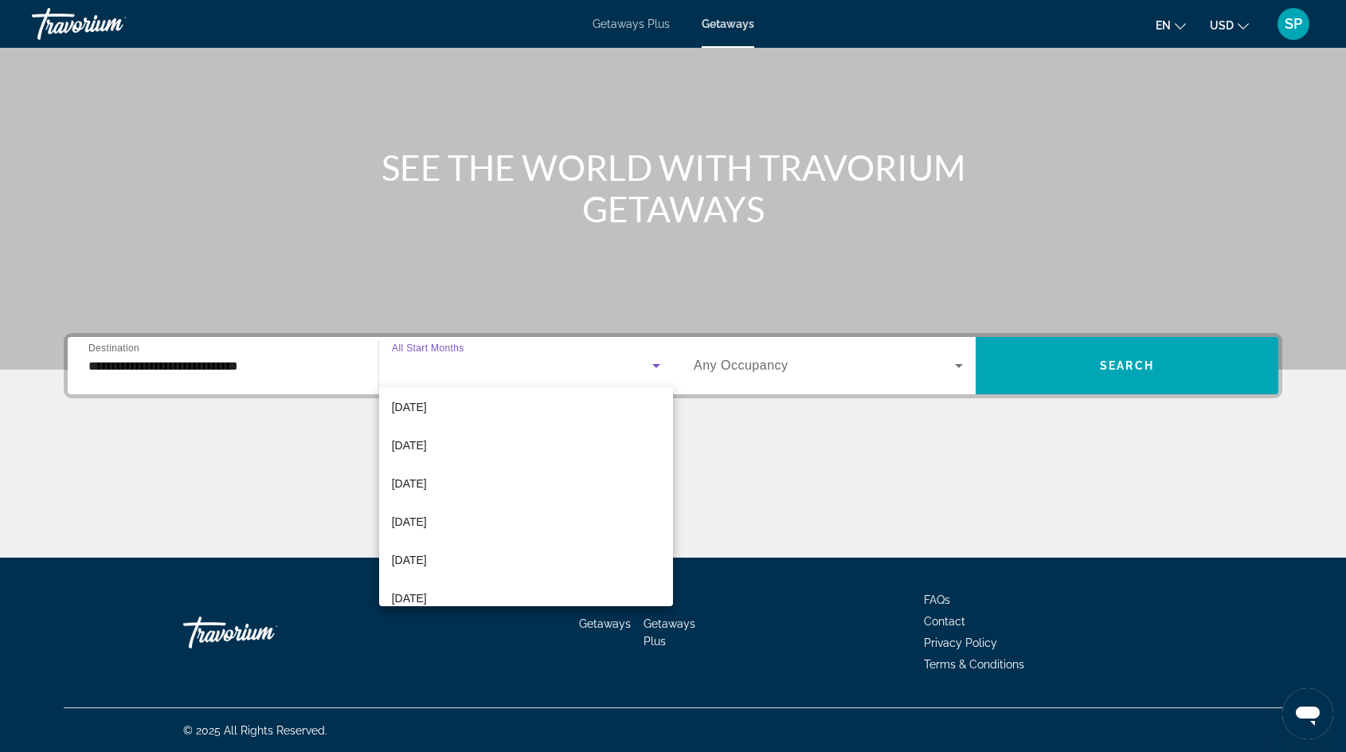
scroll to position [176, 0]
click at [449, 544] on mat-option "[DATE]" at bounding box center [526, 542] width 294 height 38
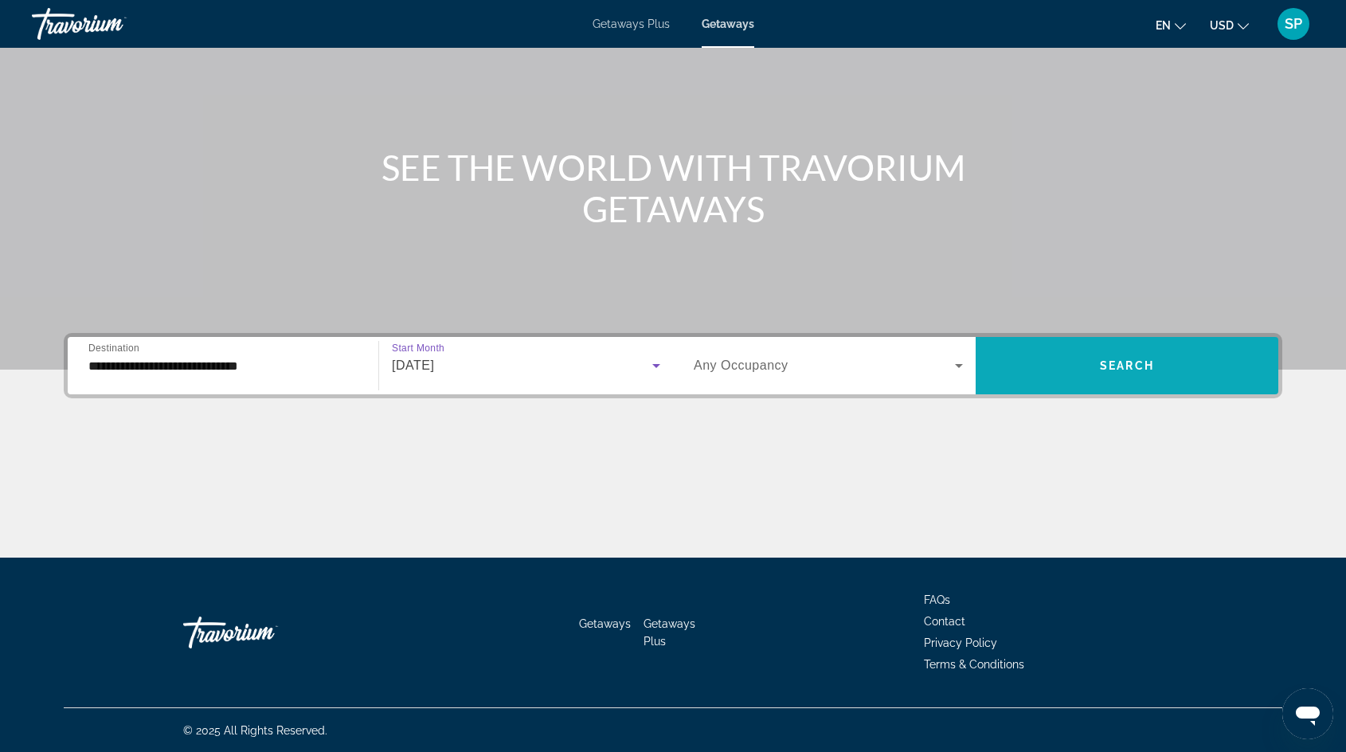
click at [1050, 365] on span "Search widget" at bounding box center [1126, 365] width 303 height 38
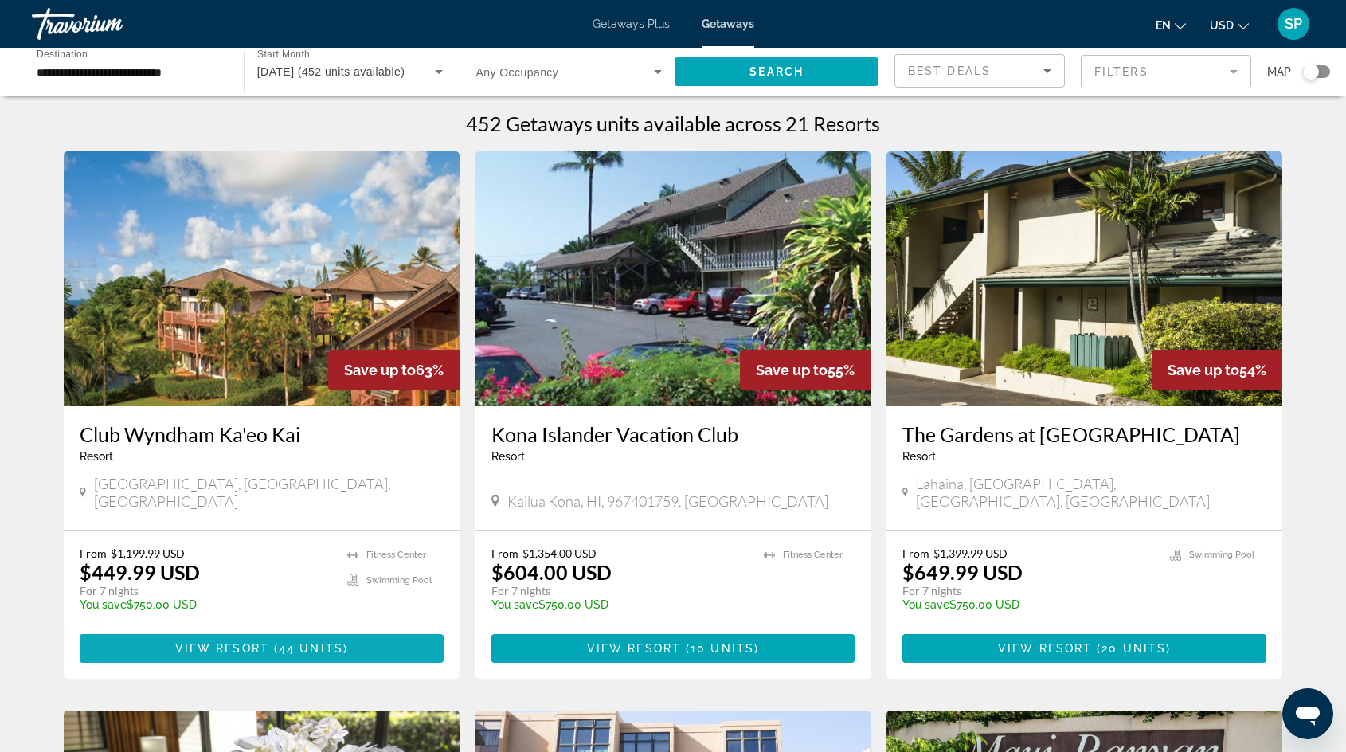
click at [229, 642] on span "View Resort" at bounding box center [222, 648] width 94 height 13
